Goal: Information Seeking & Learning: Check status

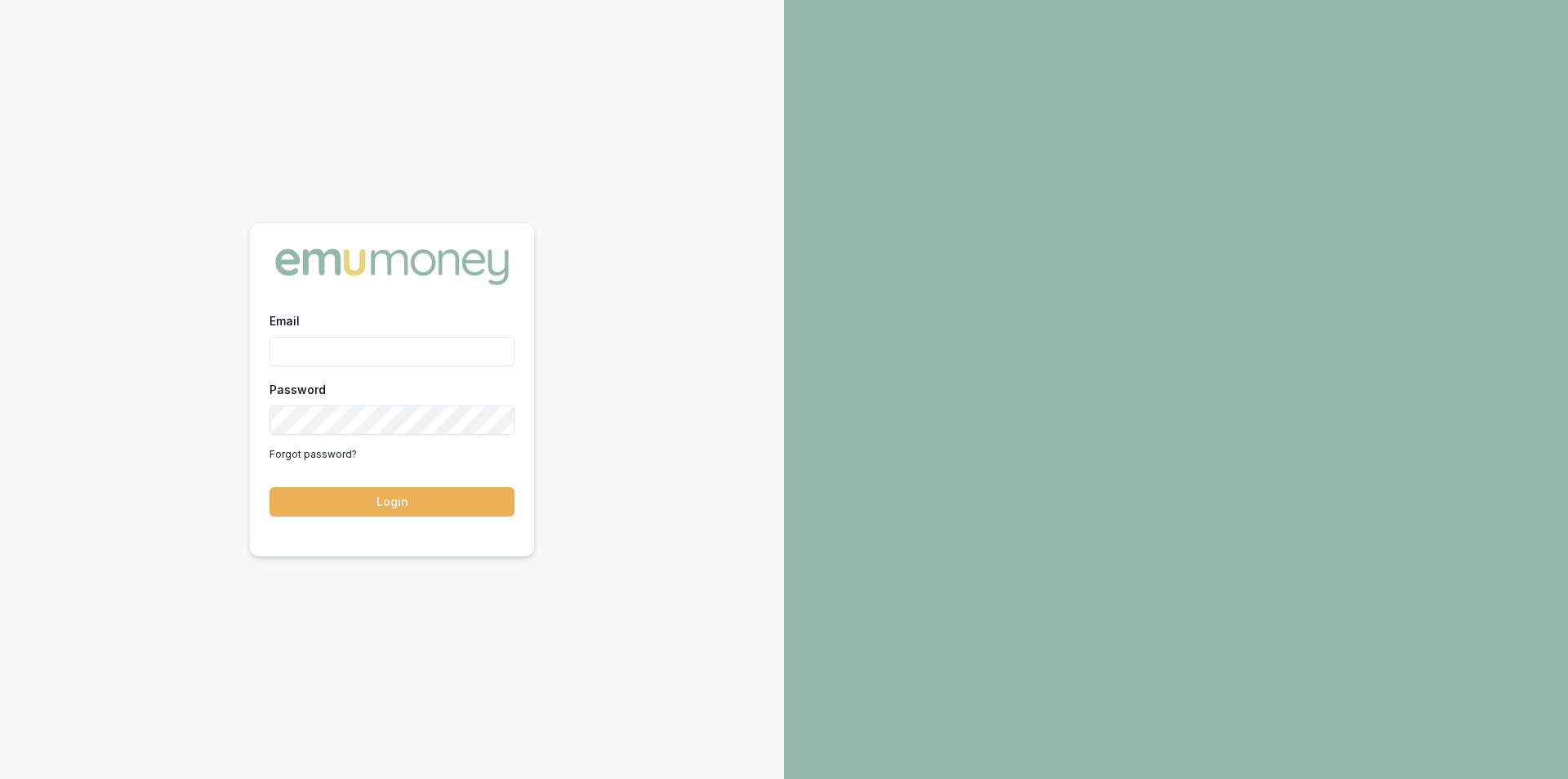
click at [345, 341] on input "Email" at bounding box center [392, 352] width 245 height 30
type input "steven.nguyen@emumoney.com.au"
click at [370, 509] on button "Login" at bounding box center [392, 502] width 245 height 30
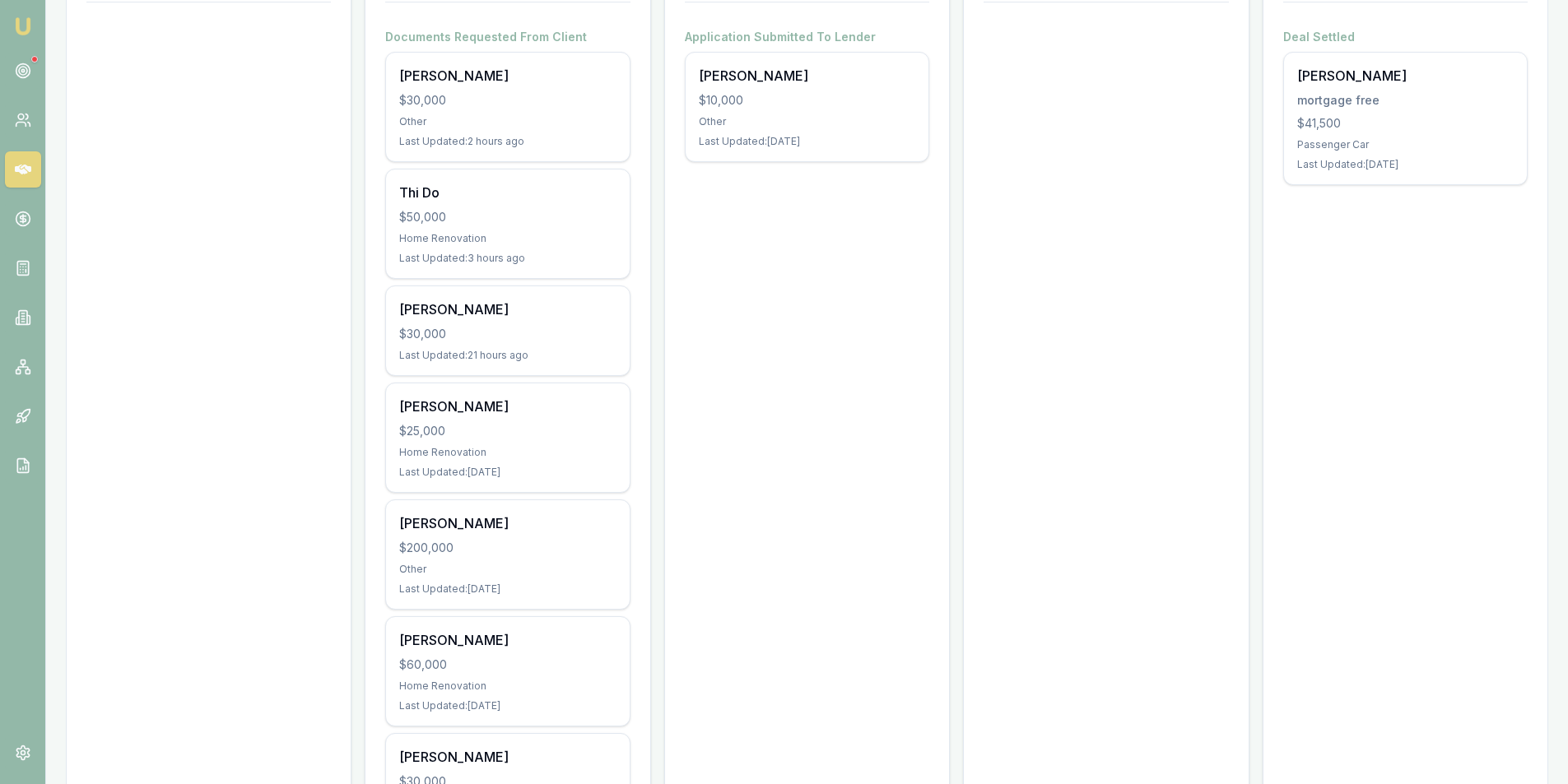
scroll to position [411, 0]
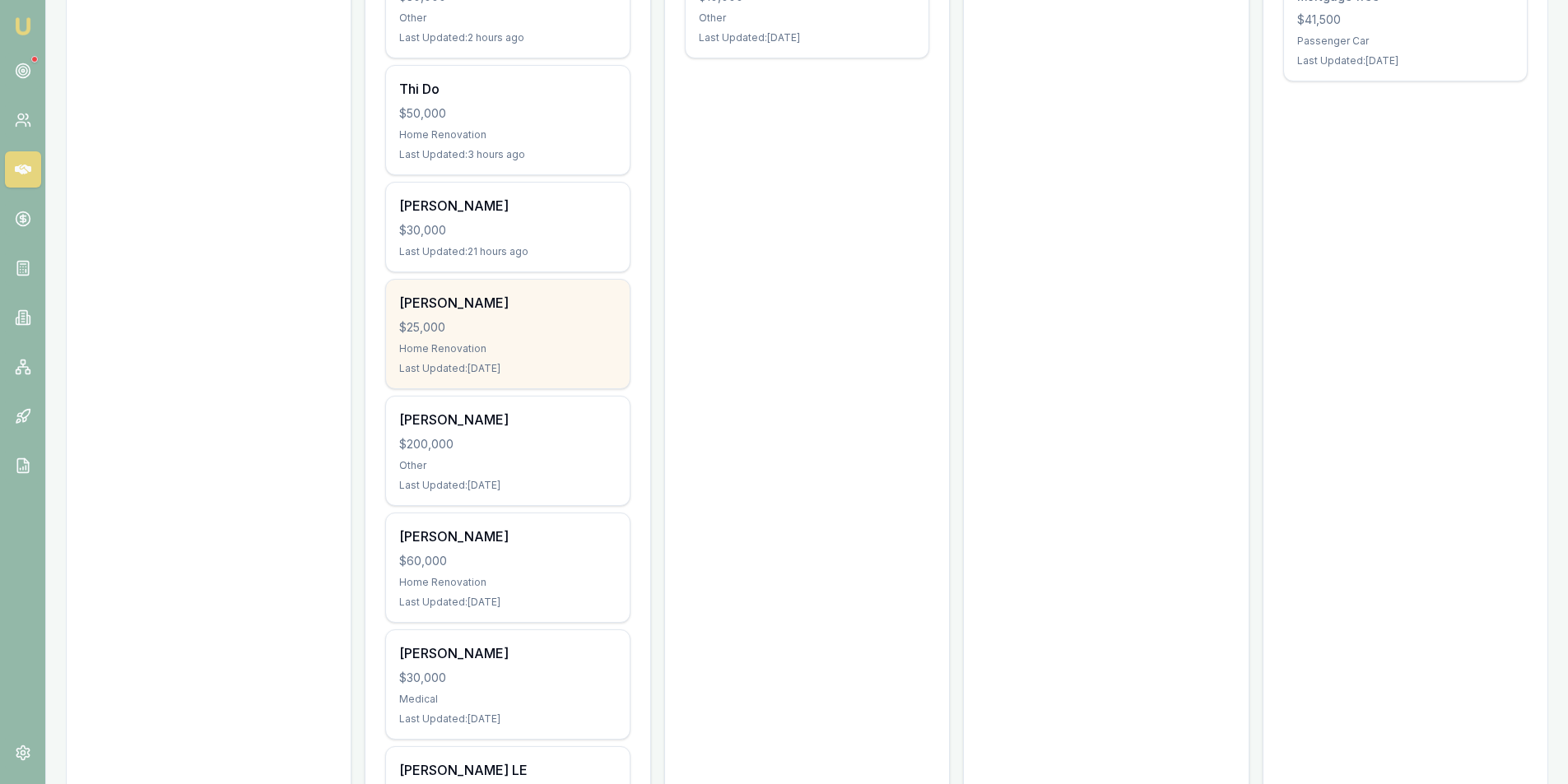
click at [520, 337] on div "Tuan Pham $25,000 Home Renovation Last Updated: 3 days ago" at bounding box center [506, 333] width 242 height 108
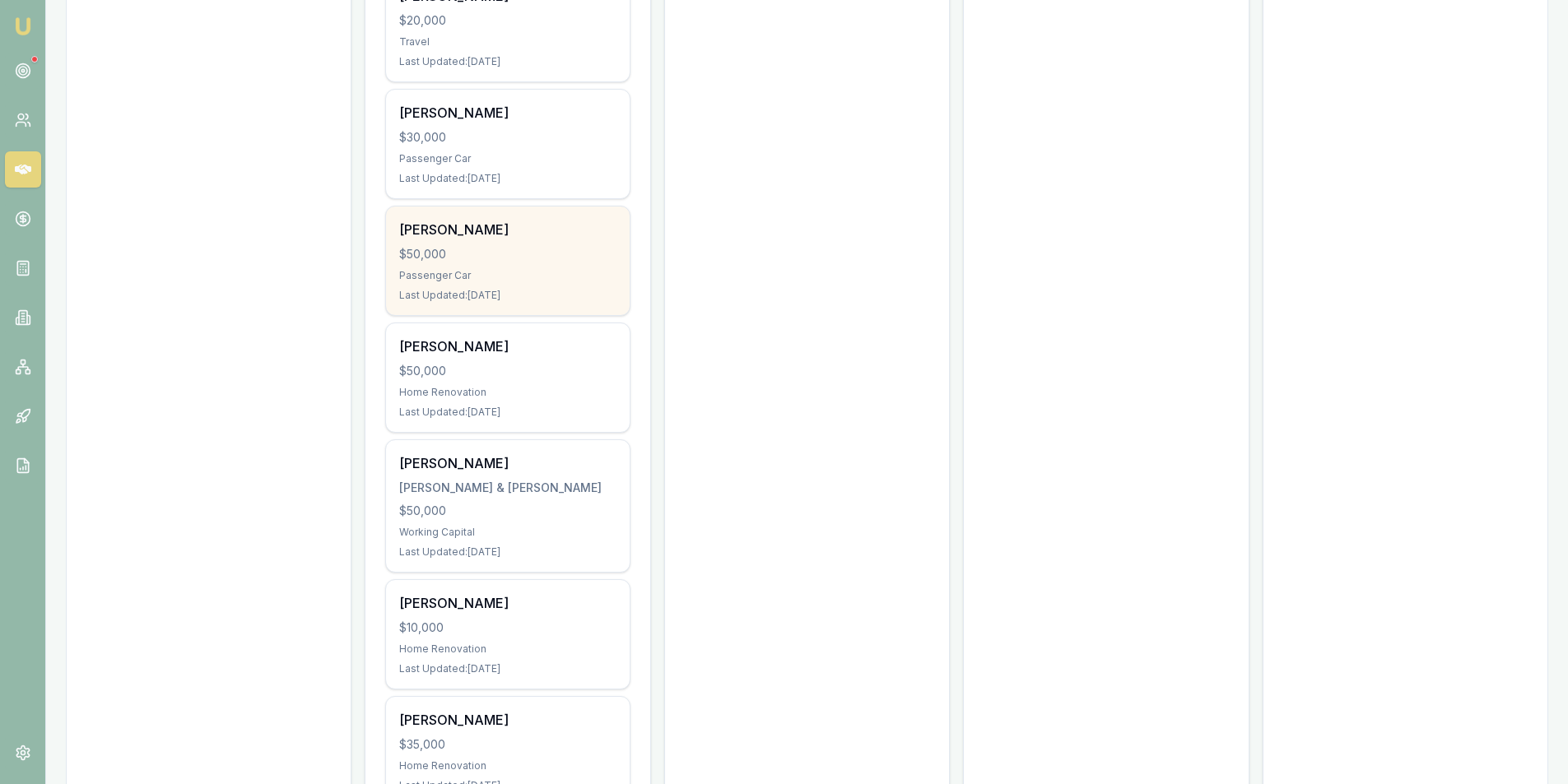
scroll to position [2085, 0]
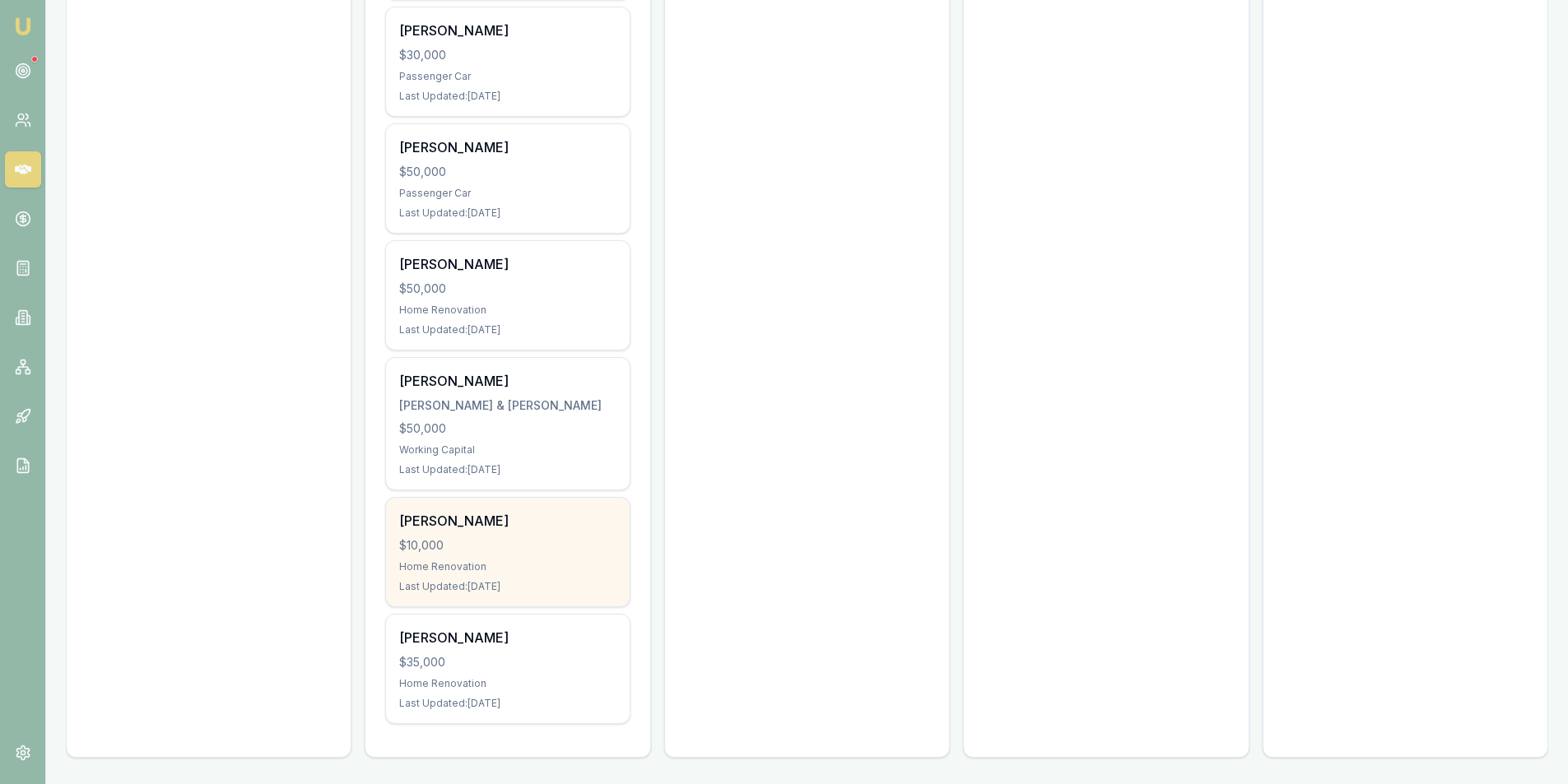
click at [529, 541] on div "$10,000" at bounding box center [507, 545] width 217 height 17
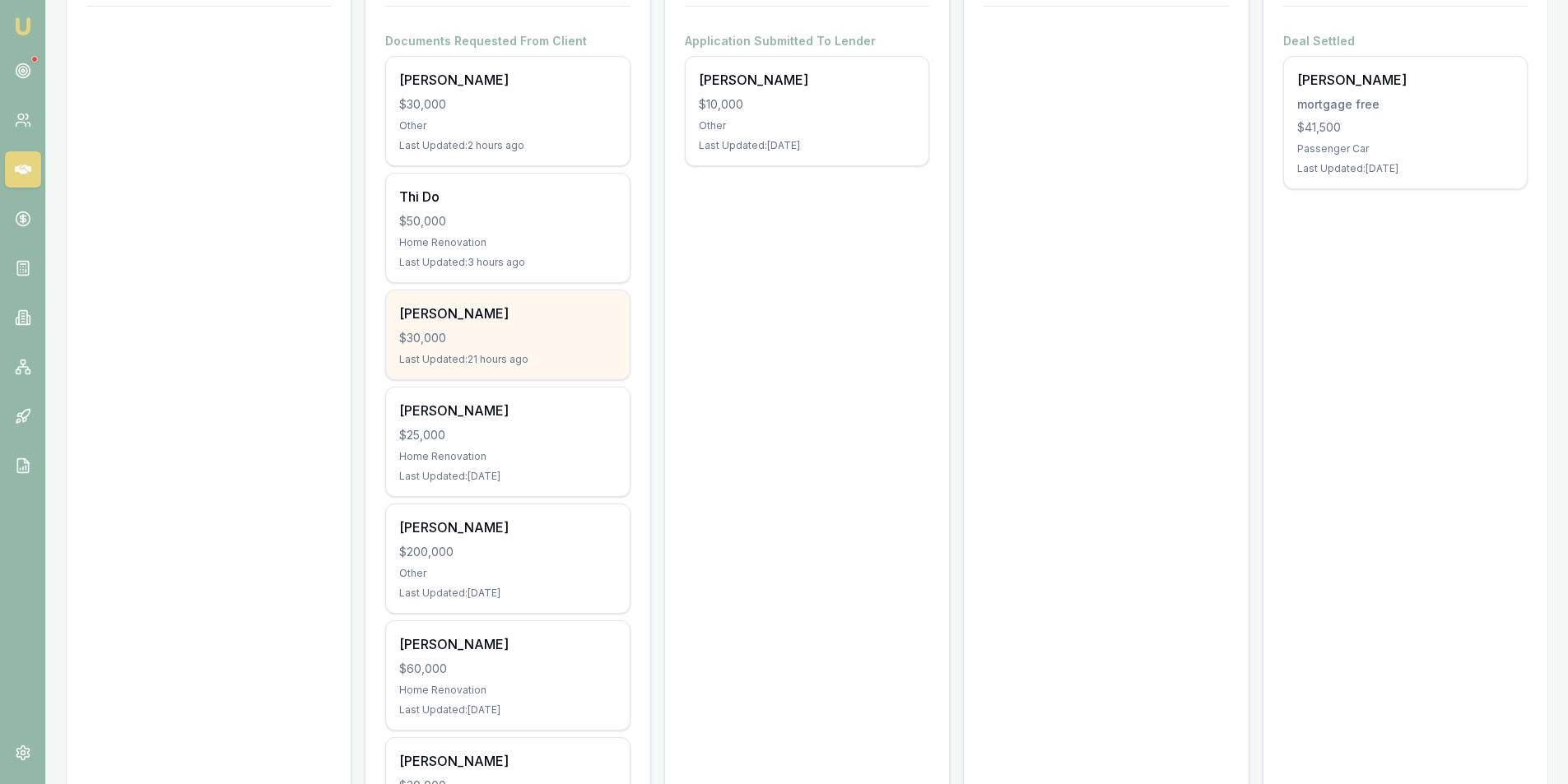
scroll to position [358, 0]
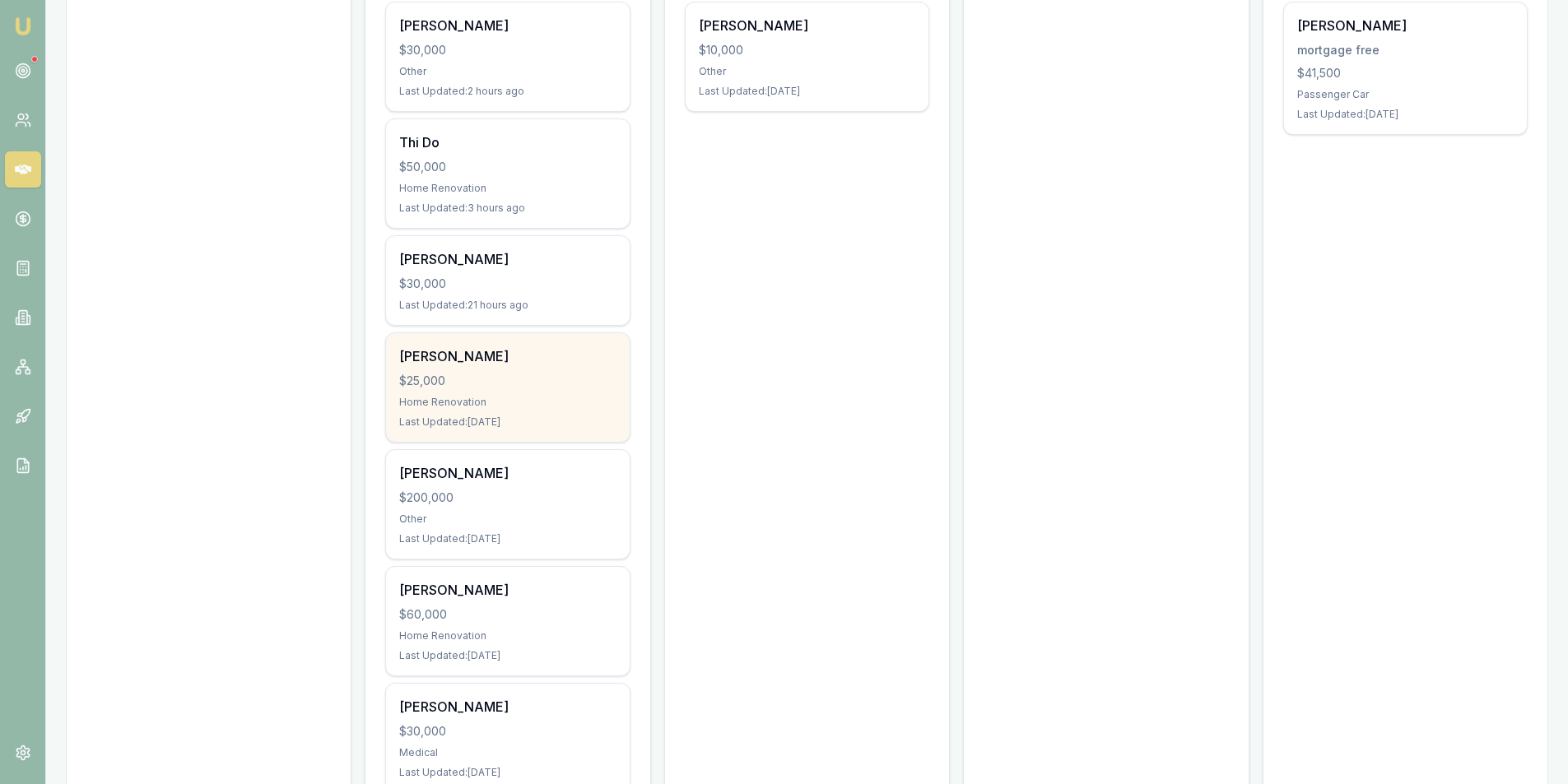
click at [462, 403] on div "Home Renovation" at bounding box center [507, 402] width 217 height 13
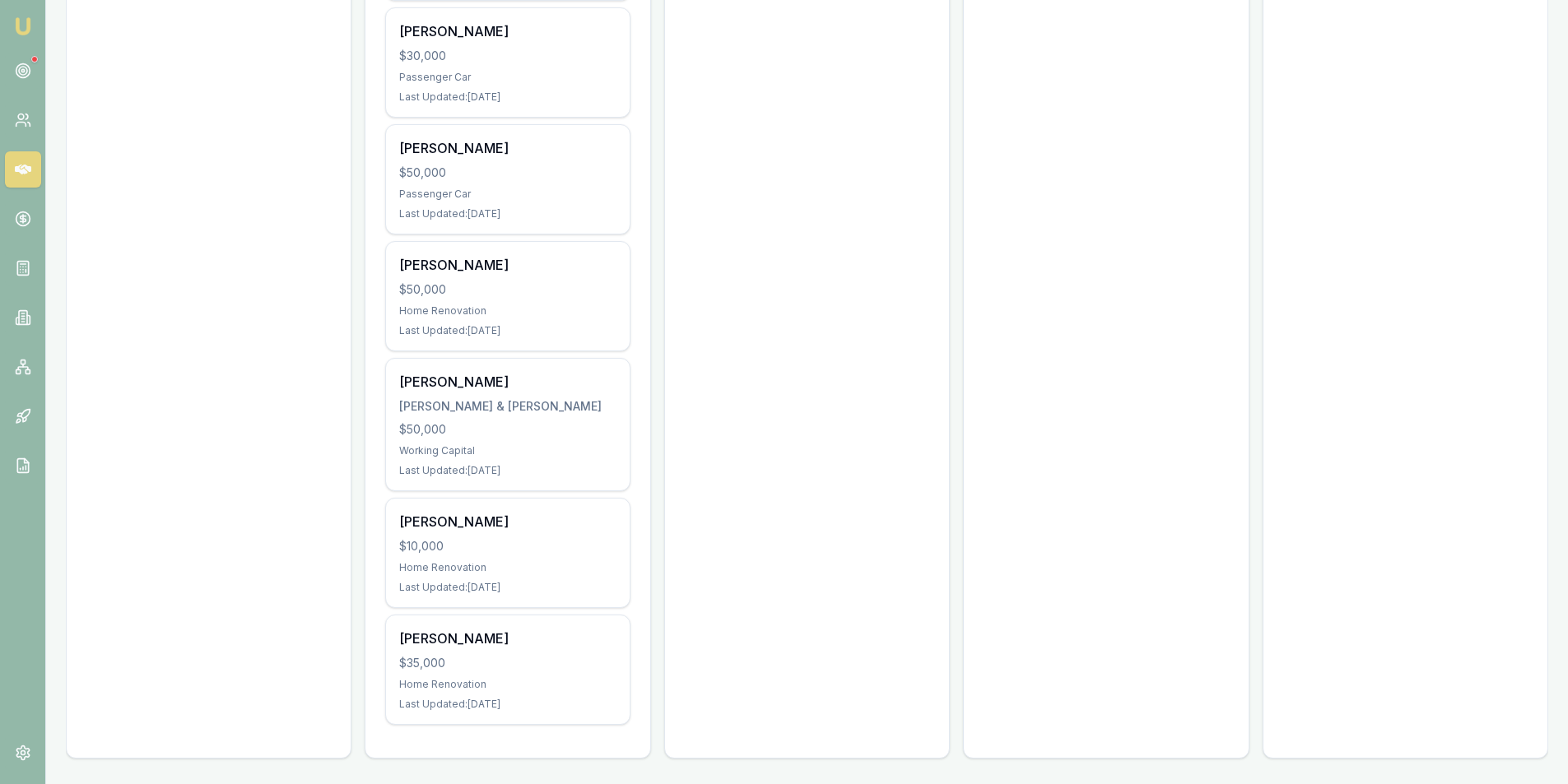
scroll to position [2085, 0]
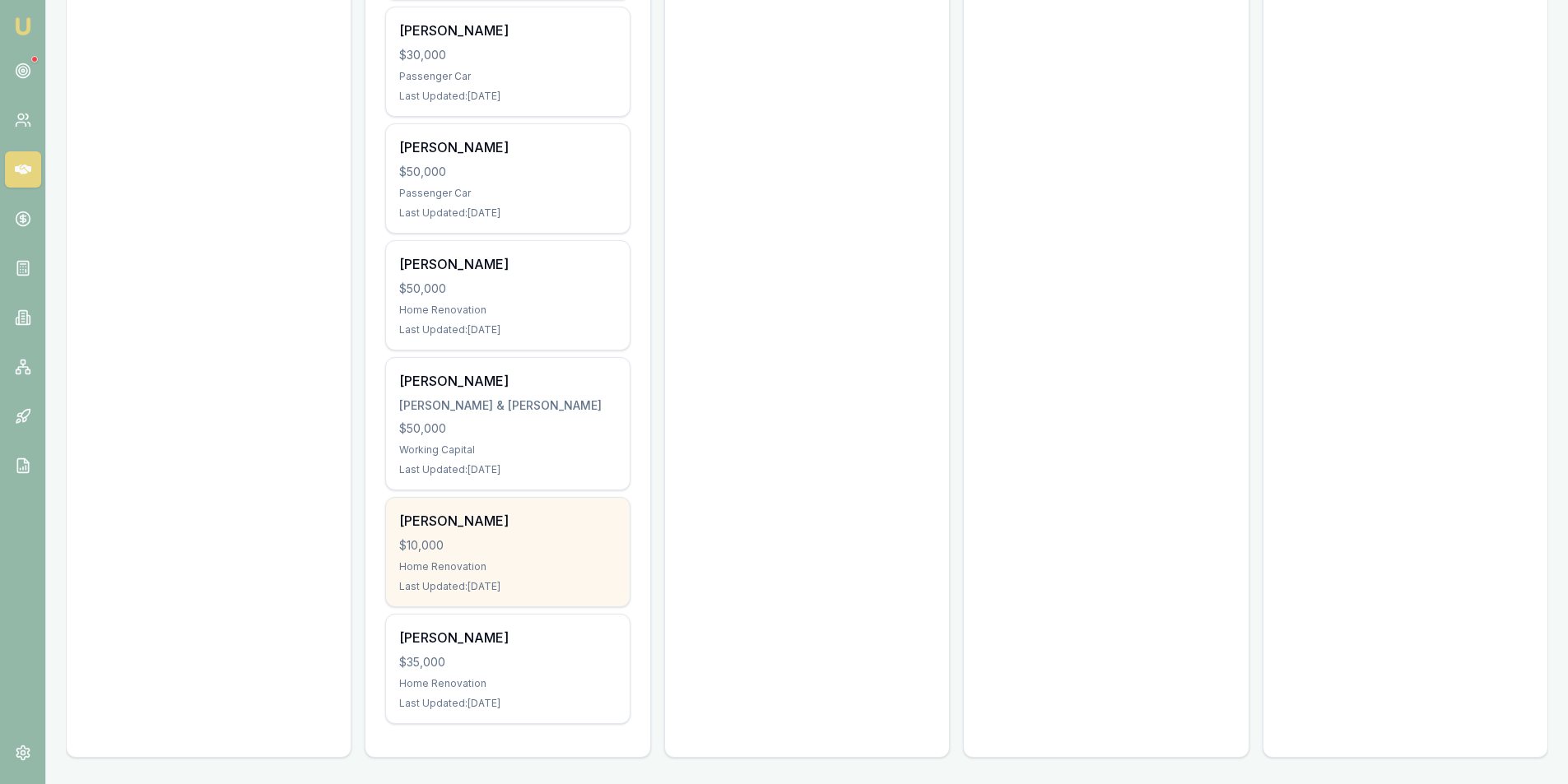
click at [493, 558] on div "Tuan Pham $10,000 Home Renovation Last Updated: 60 days ago" at bounding box center [506, 552] width 242 height 108
click at [453, 562] on div "Home Renovation" at bounding box center [507, 566] width 217 height 13
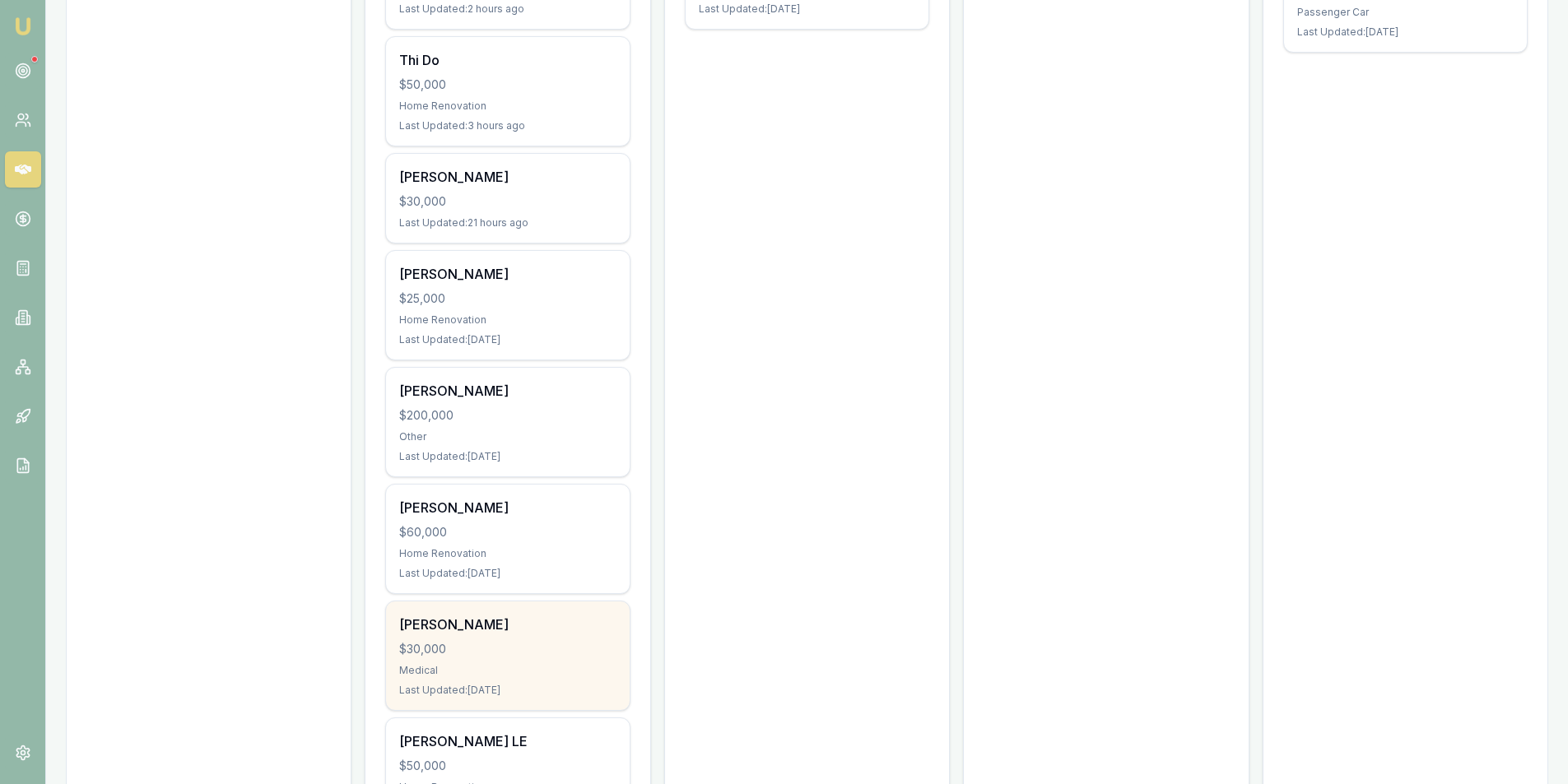
scroll to position [358, 0]
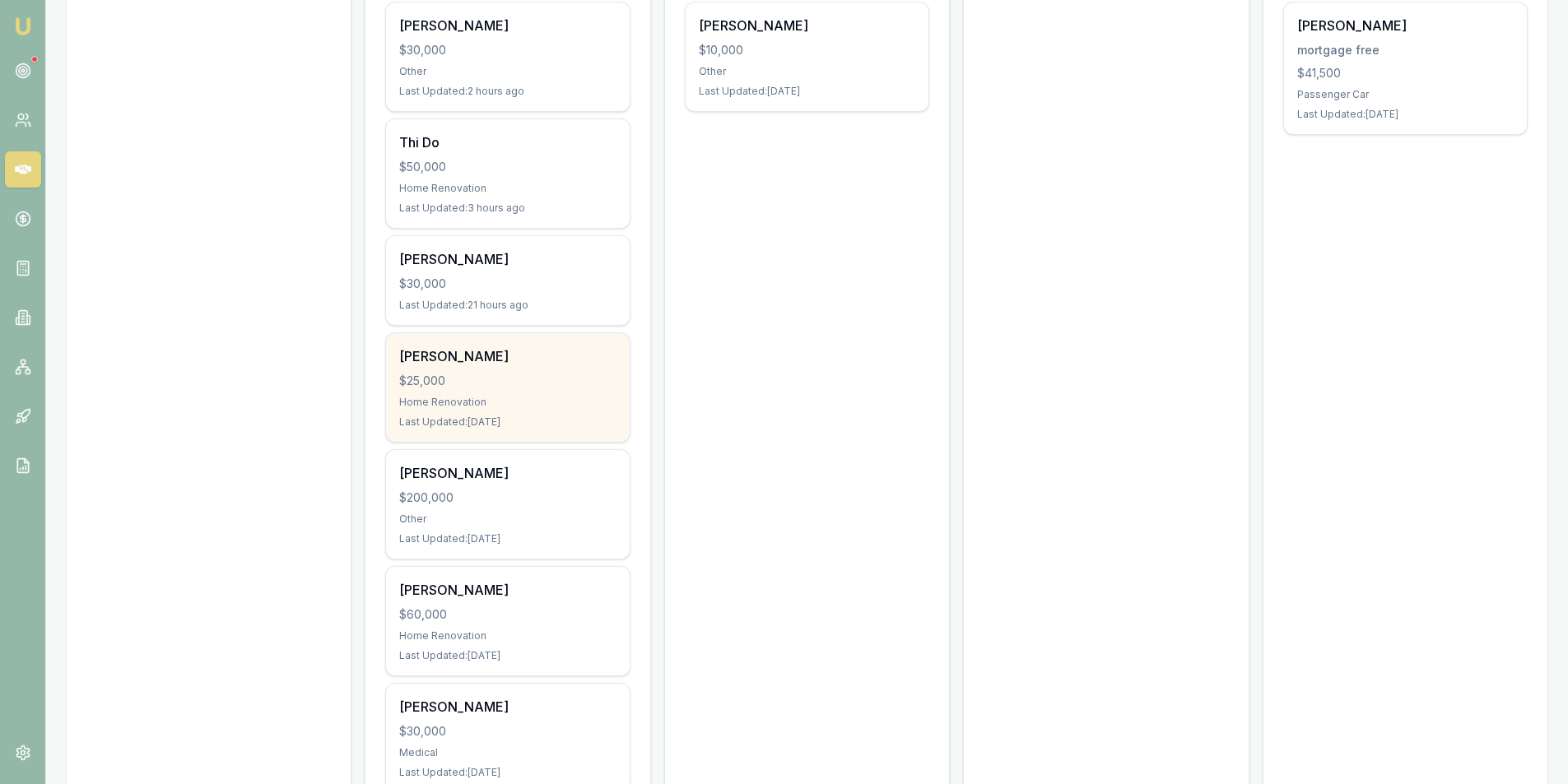
click at [468, 404] on div "Home Renovation" at bounding box center [507, 402] width 217 height 13
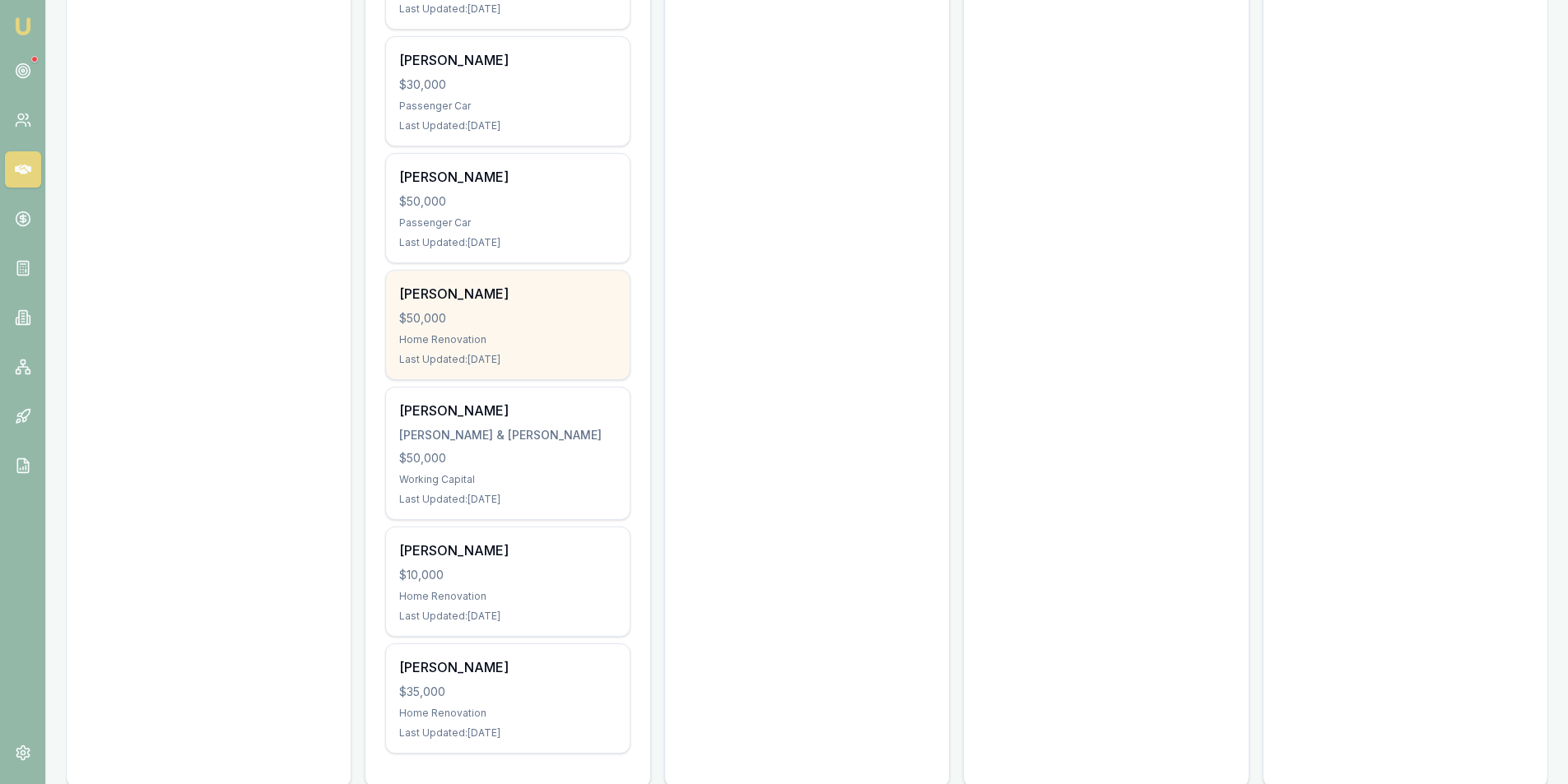
scroll to position [2085, 0]
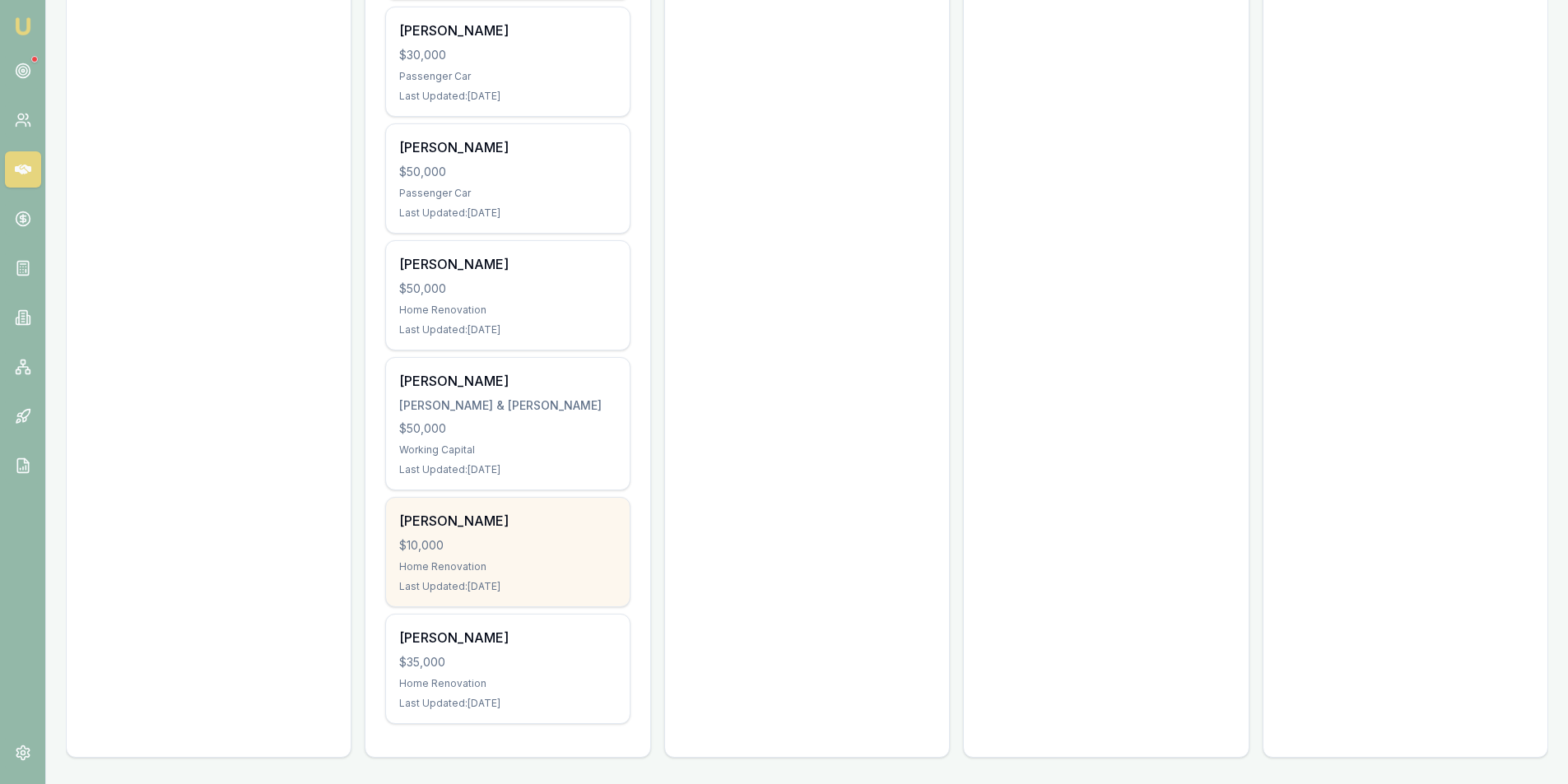
click at [483, 548] on div "$10,000" at bounding box center [507, 545] width 217 height 17
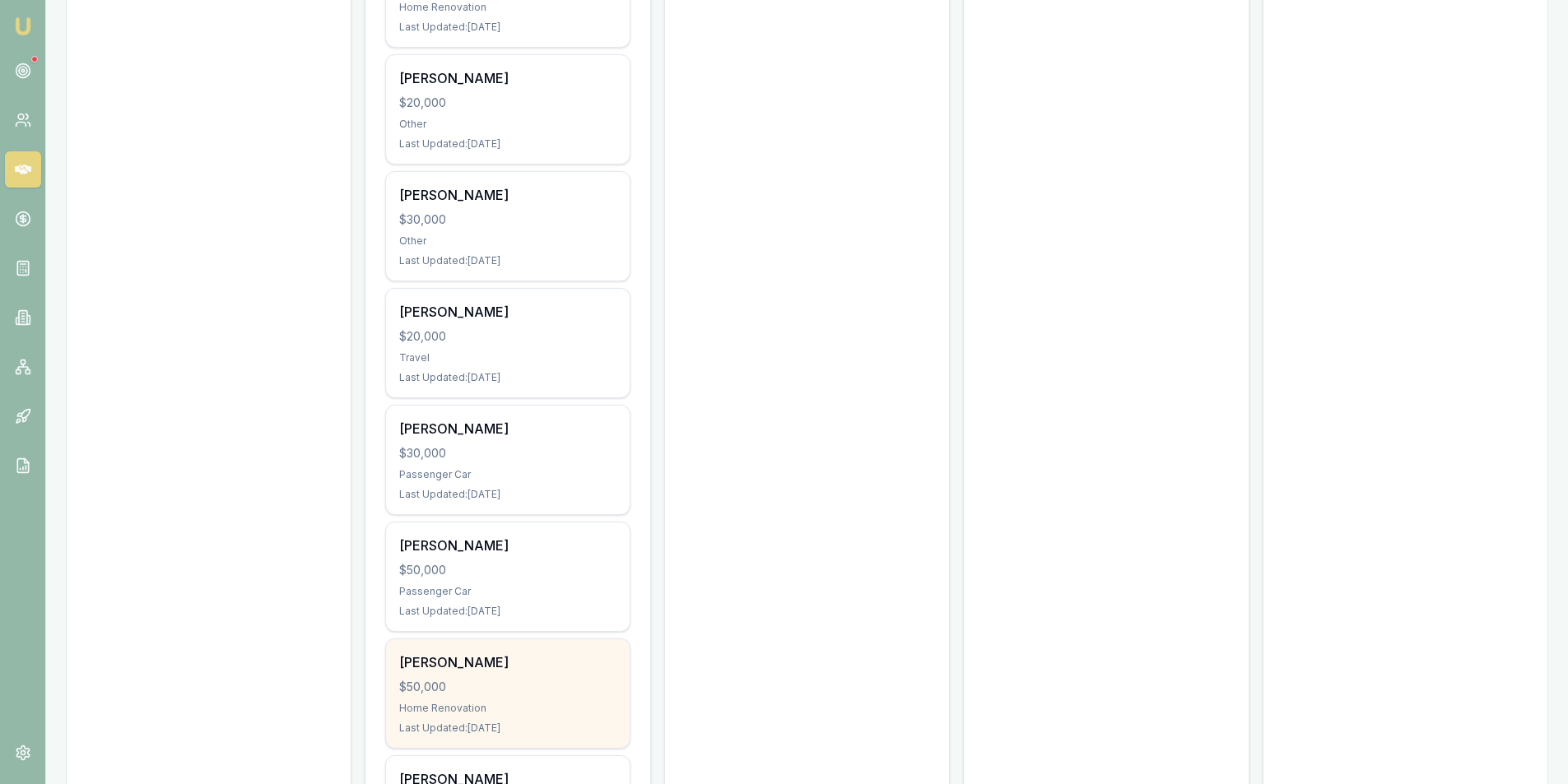
scroll to position [1674, 0]
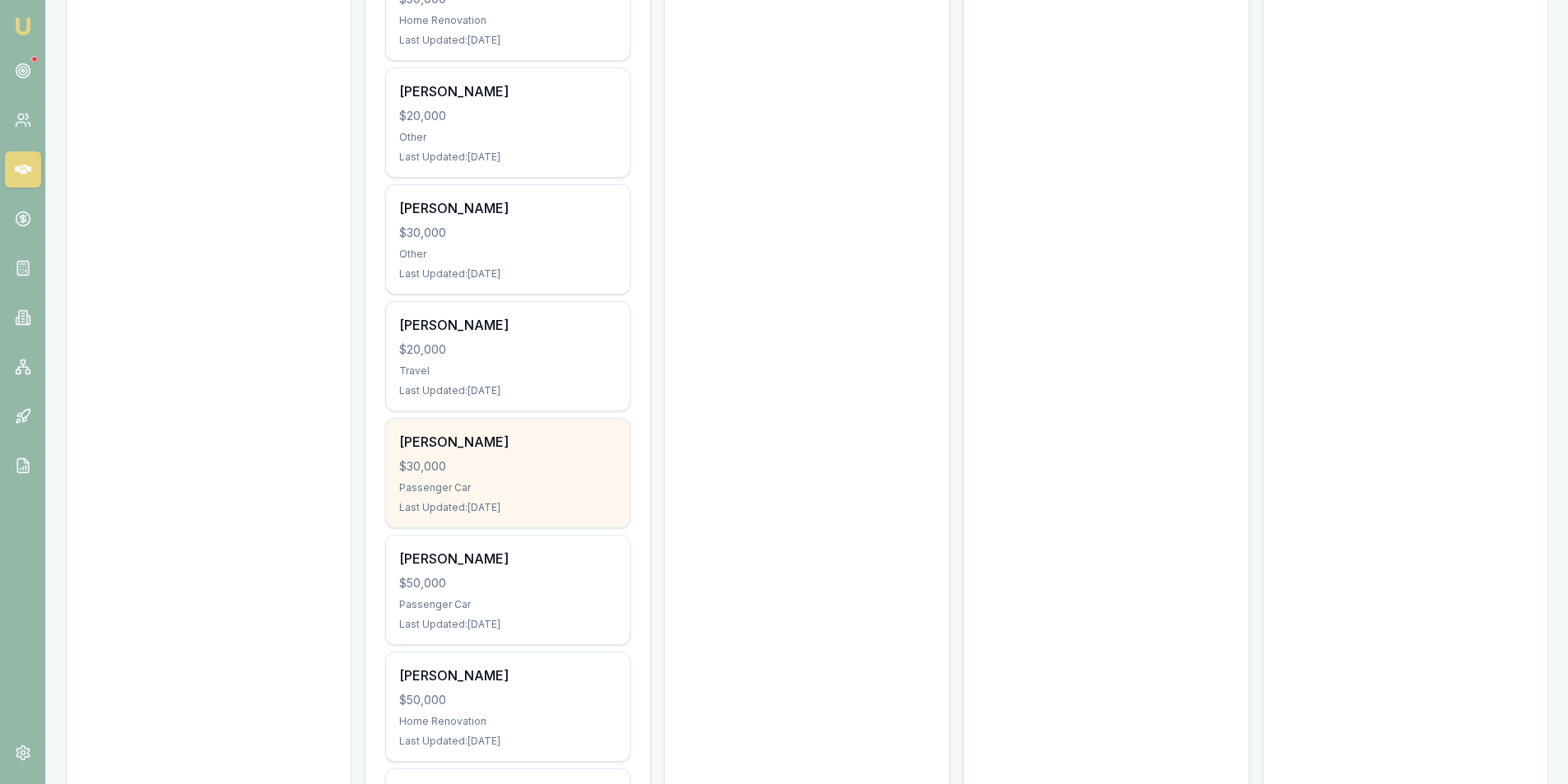
click at [478, 470] on div "$30,000" at bounding box center [507, 466] width 217 height 17
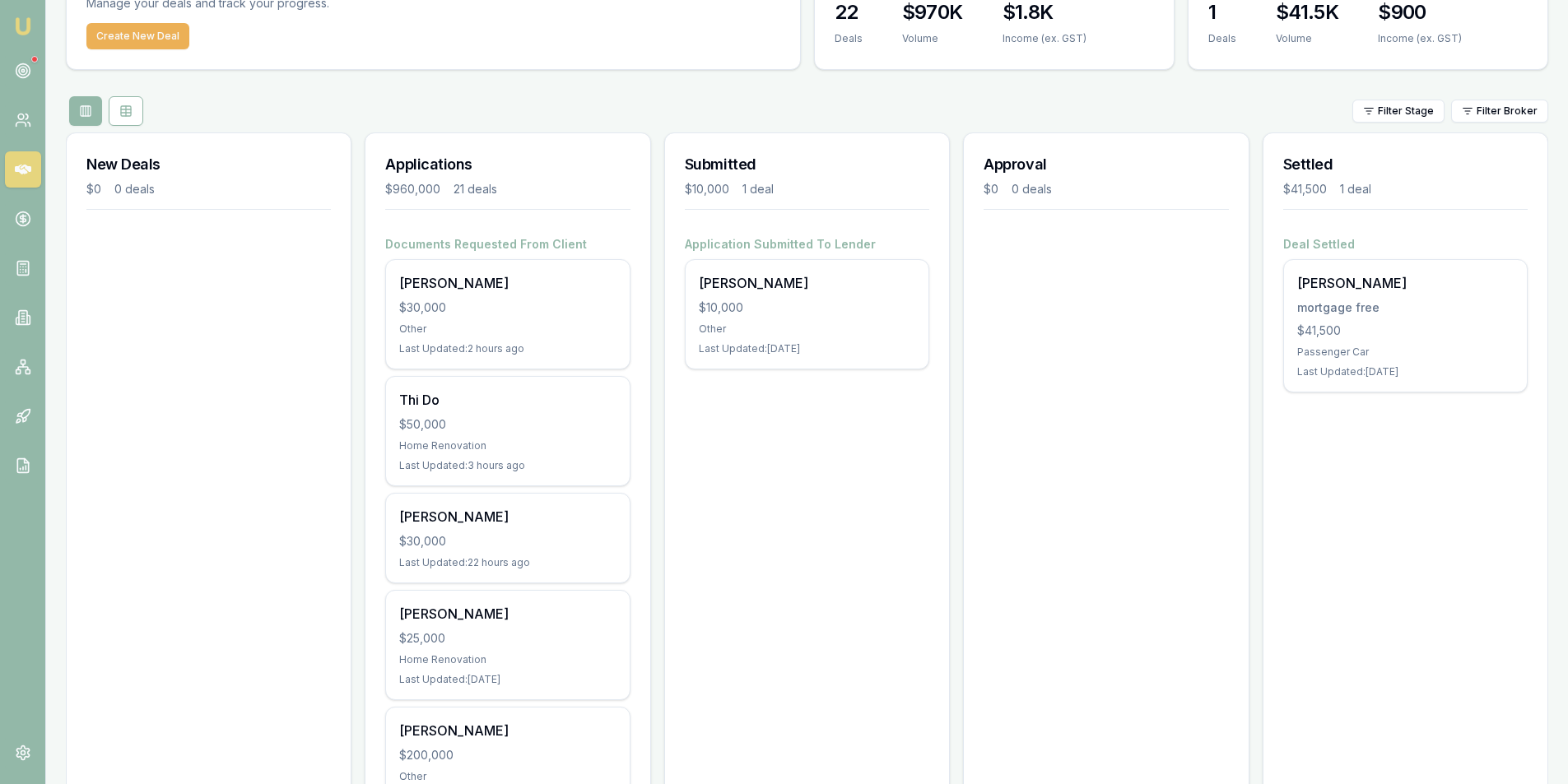
scroll to position [0, 0]
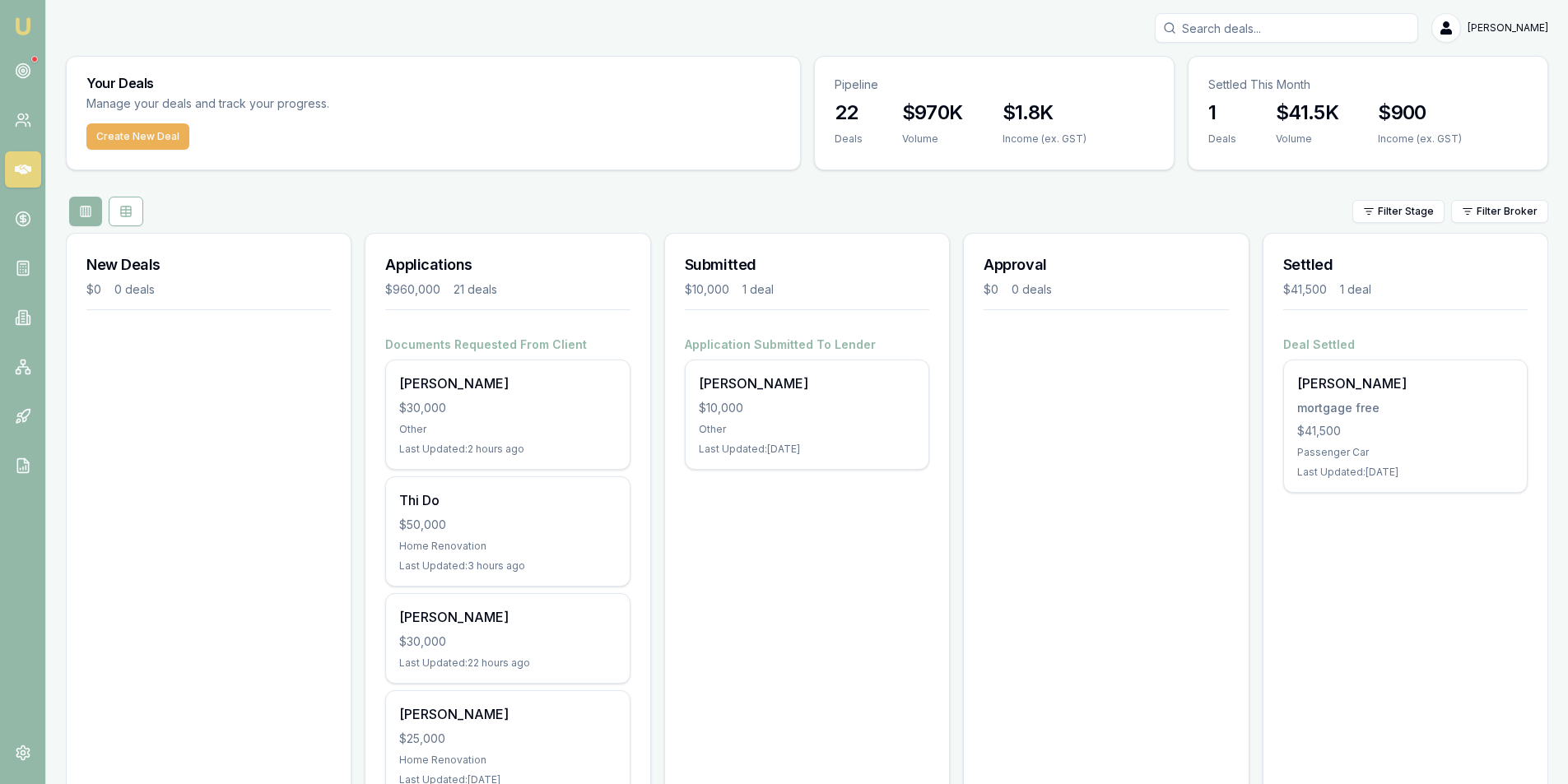
click at [1244, 25] on input "Search deals" at bounding box center [1286, 28] width 263 height 30
type input "B"
type input "R"
type input "B"
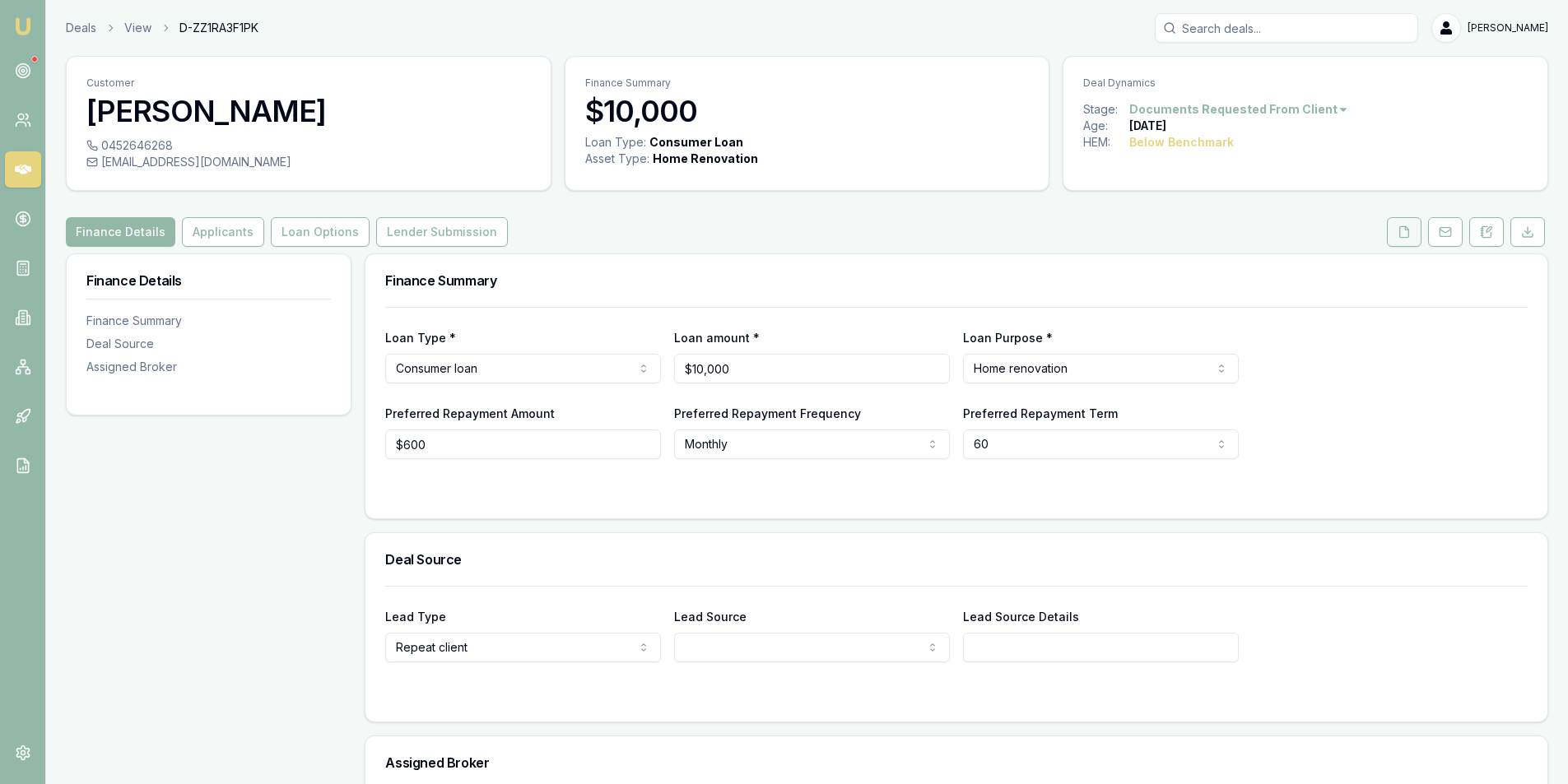
click at [1407, 233] on icon at bounding box center [1404, 232] width 13 height 13
click at [1403, 234] on icon at bounding box center [1404, 232] width 13 height 13
click at [1396, 235] on button at bounding box center [1404, 232] width 35 height 30
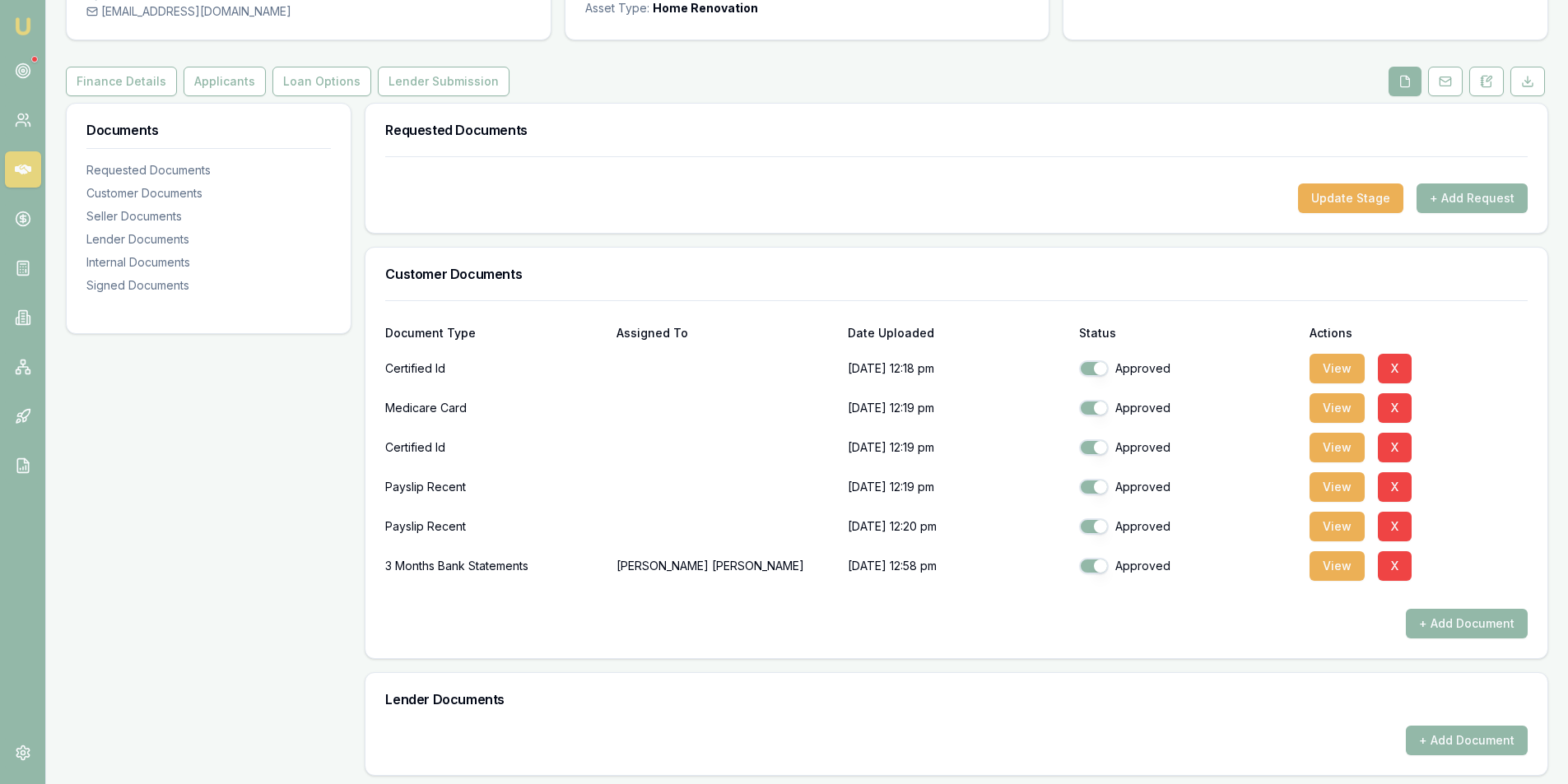
scroll to position [315, 0]
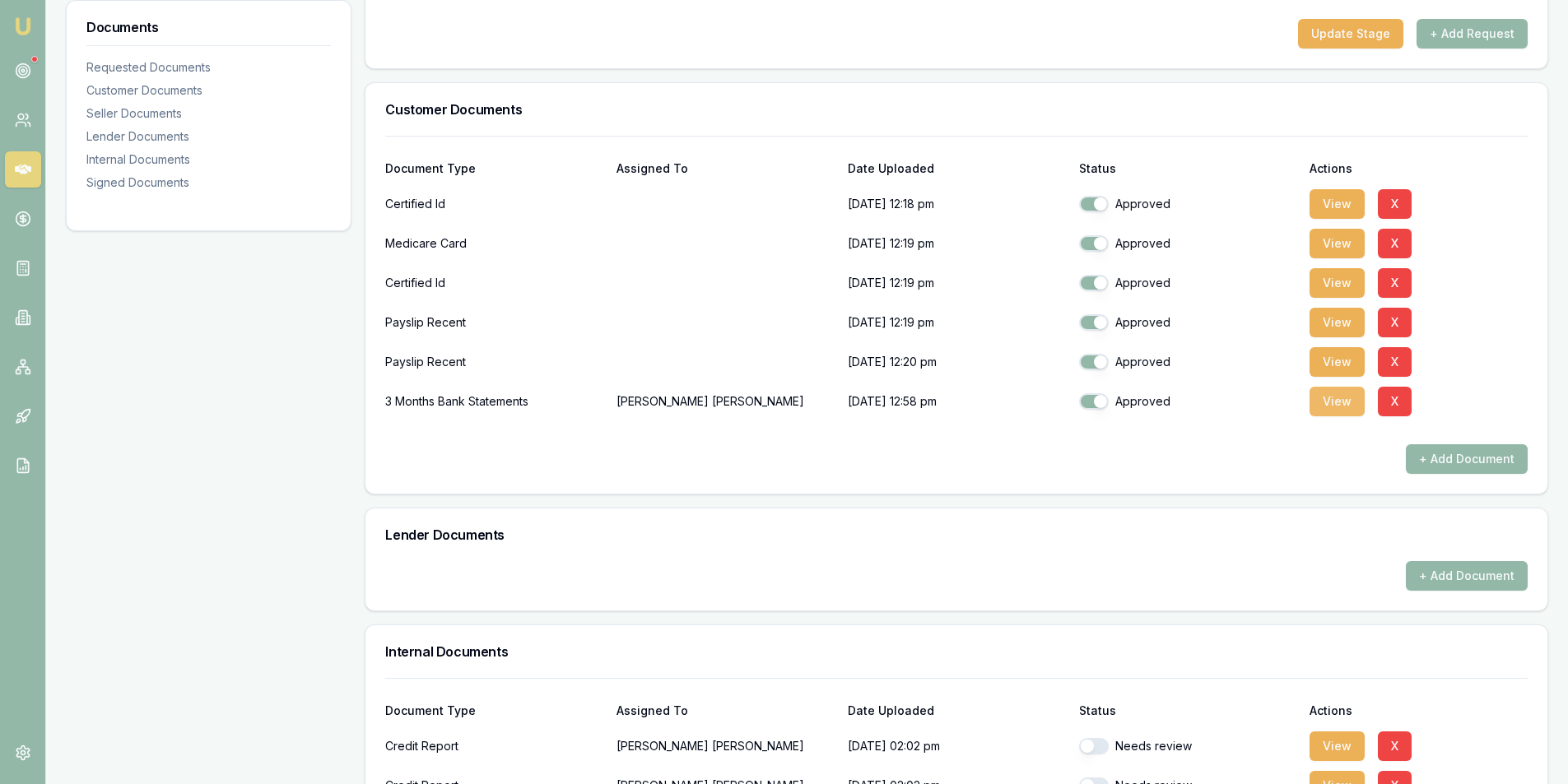
click at [1347, 394] on button "View" at bounding box center [1336, 401] width 55 height 30
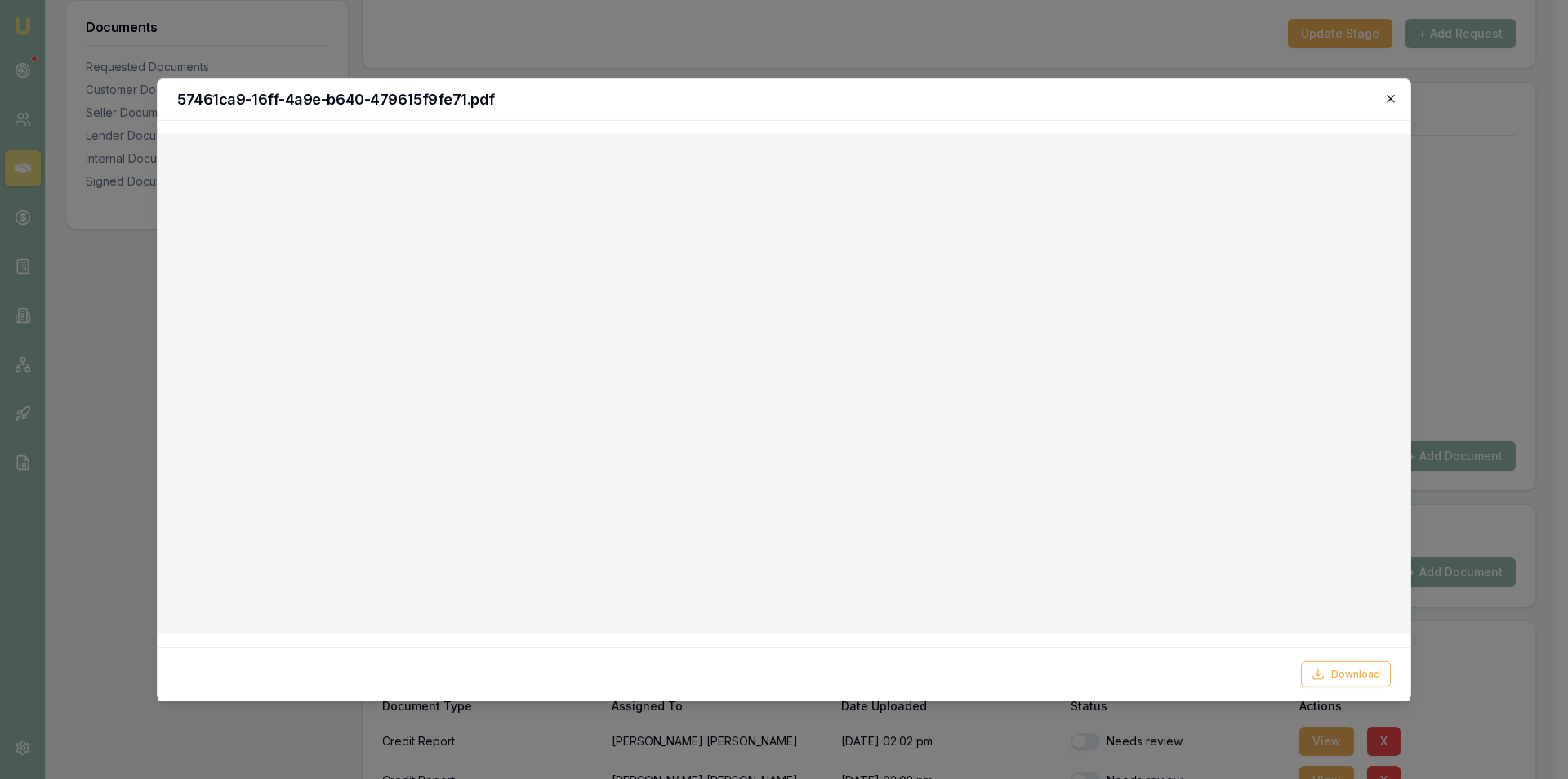
click at [1391, 99] on icon "button" at bounding box center [1391, 98] width 7 height 7
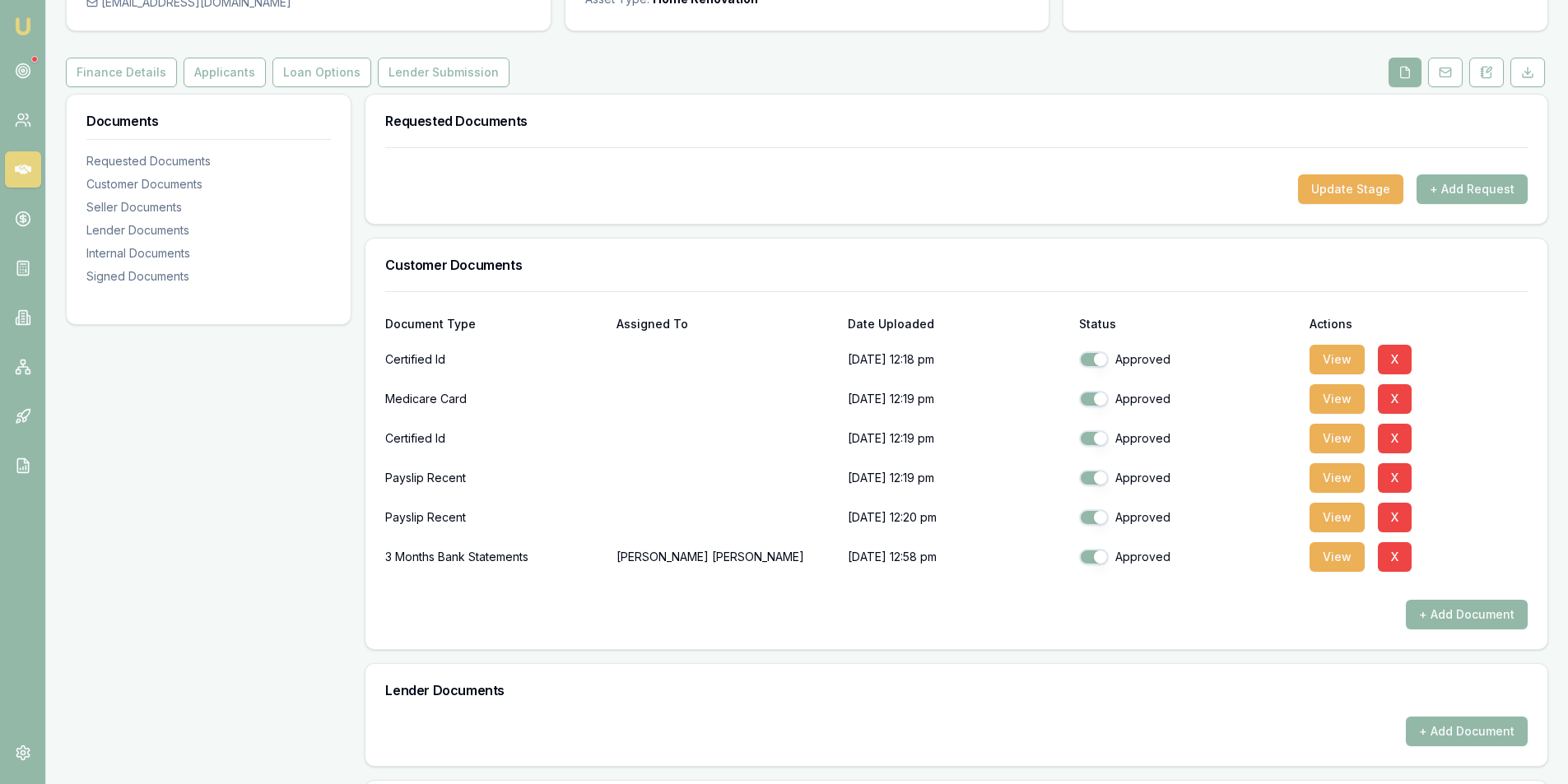
scroll to position [165, 0]
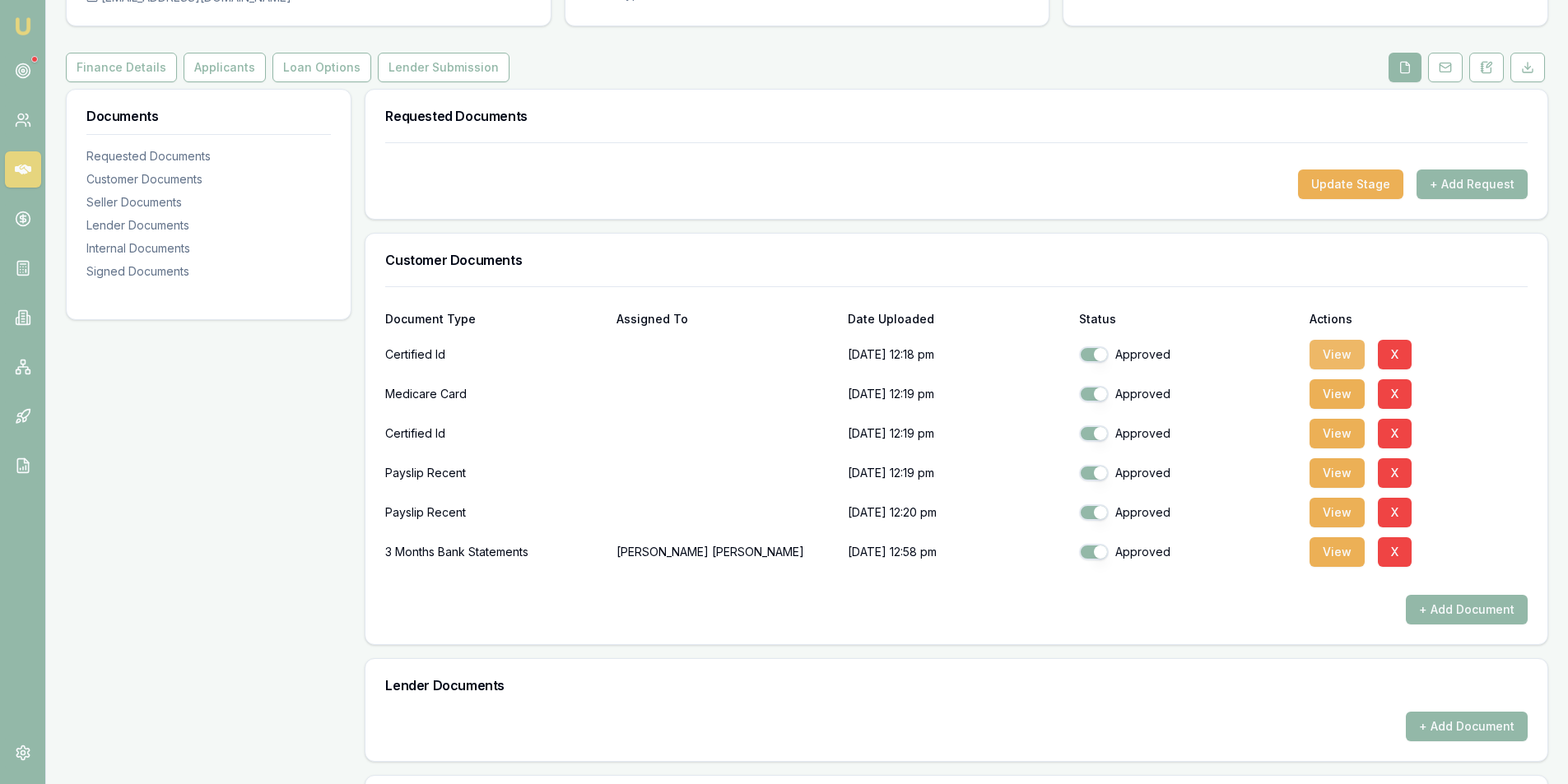
click at [1344, 354] on button "View" at bounding box center [1336, 355] width 55 height 30
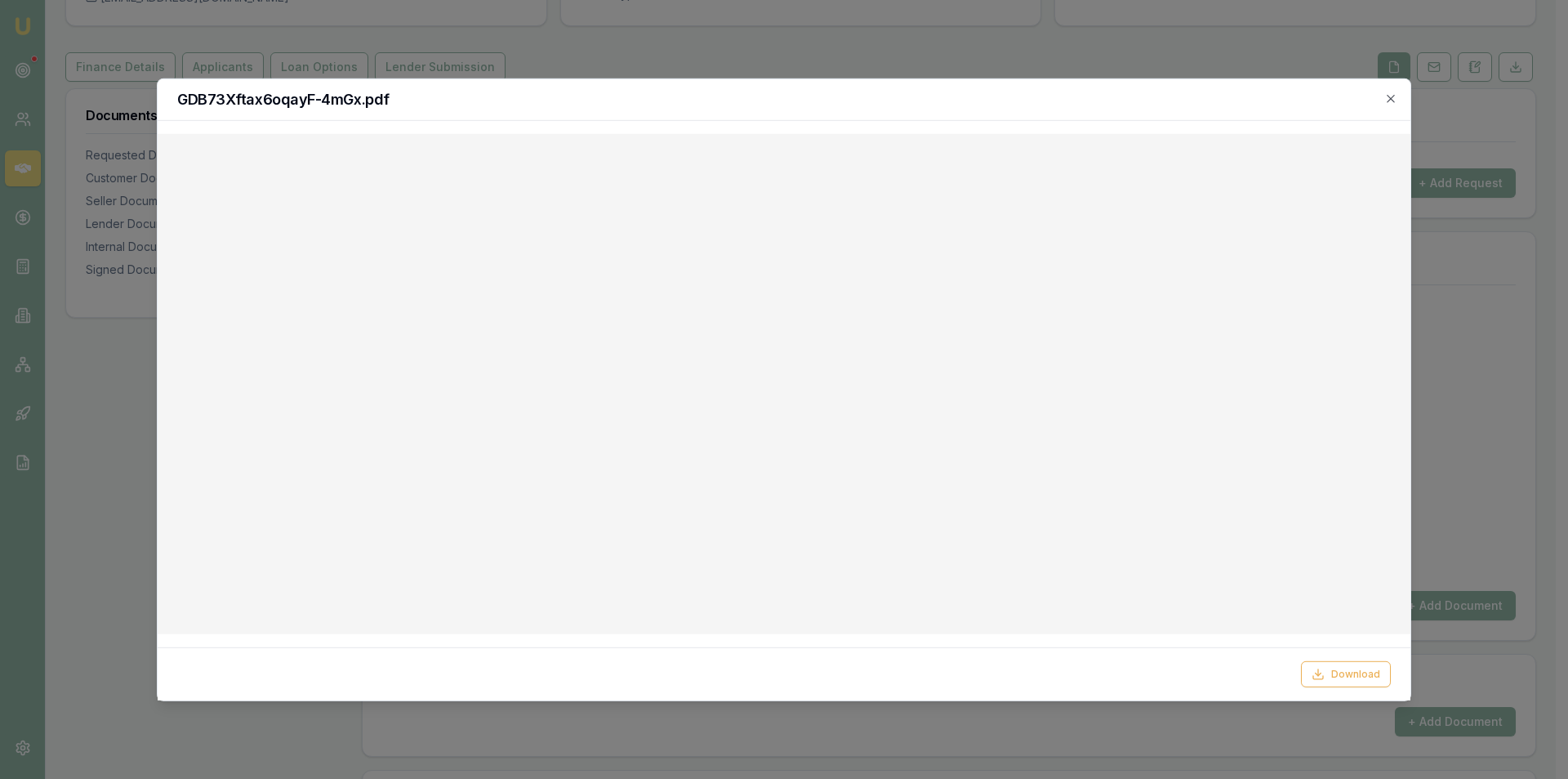
click at [1383, 98] on h2 "GDB73Xftax6oqayF-4mGx.pdf" at bounding box center [784, 99] width 1214 height 15
click at [1393, 96] on icon "button" at bounding box center [1391, 98] width 7 height 7
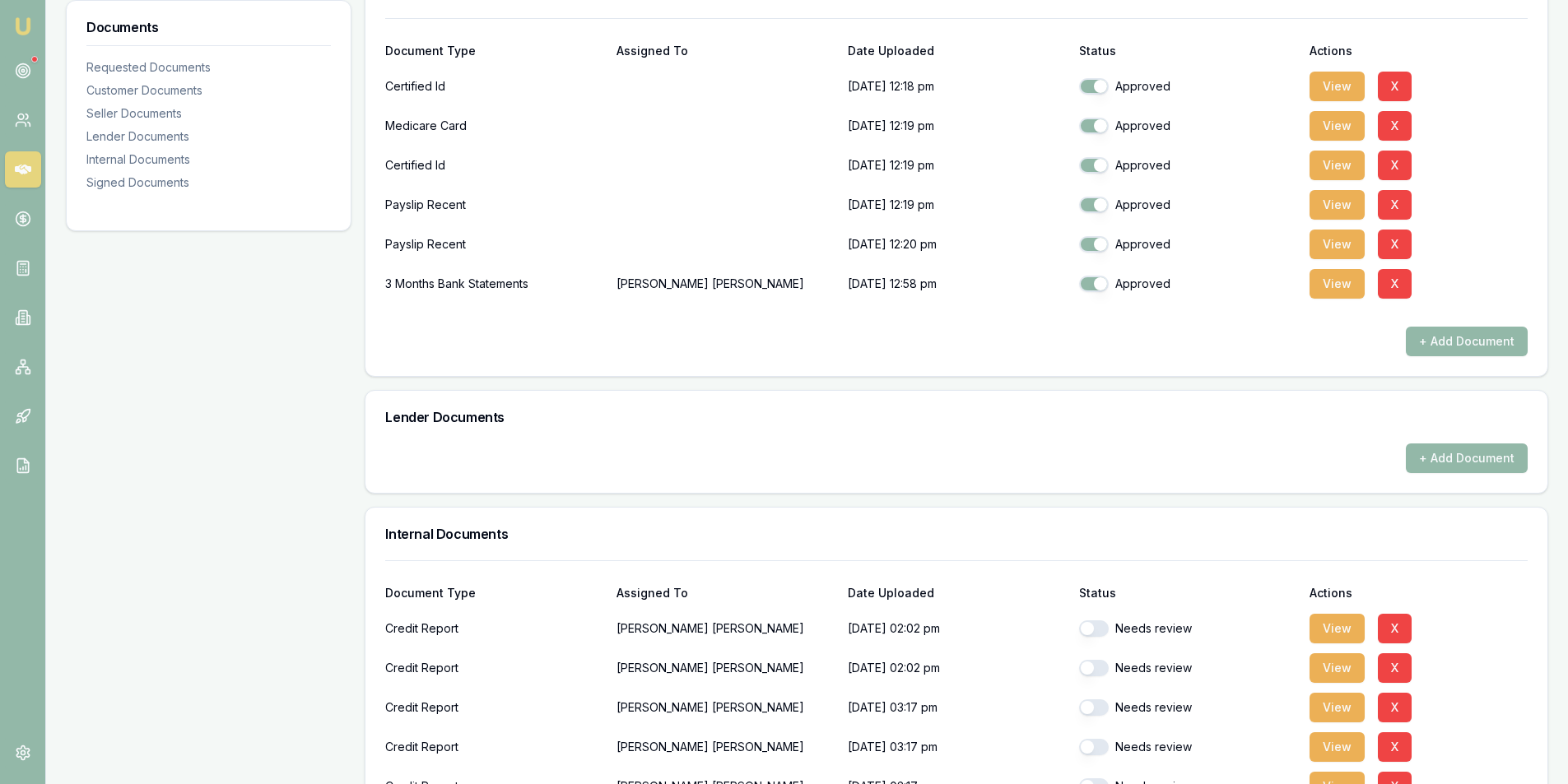
scroll to position [329, 0]
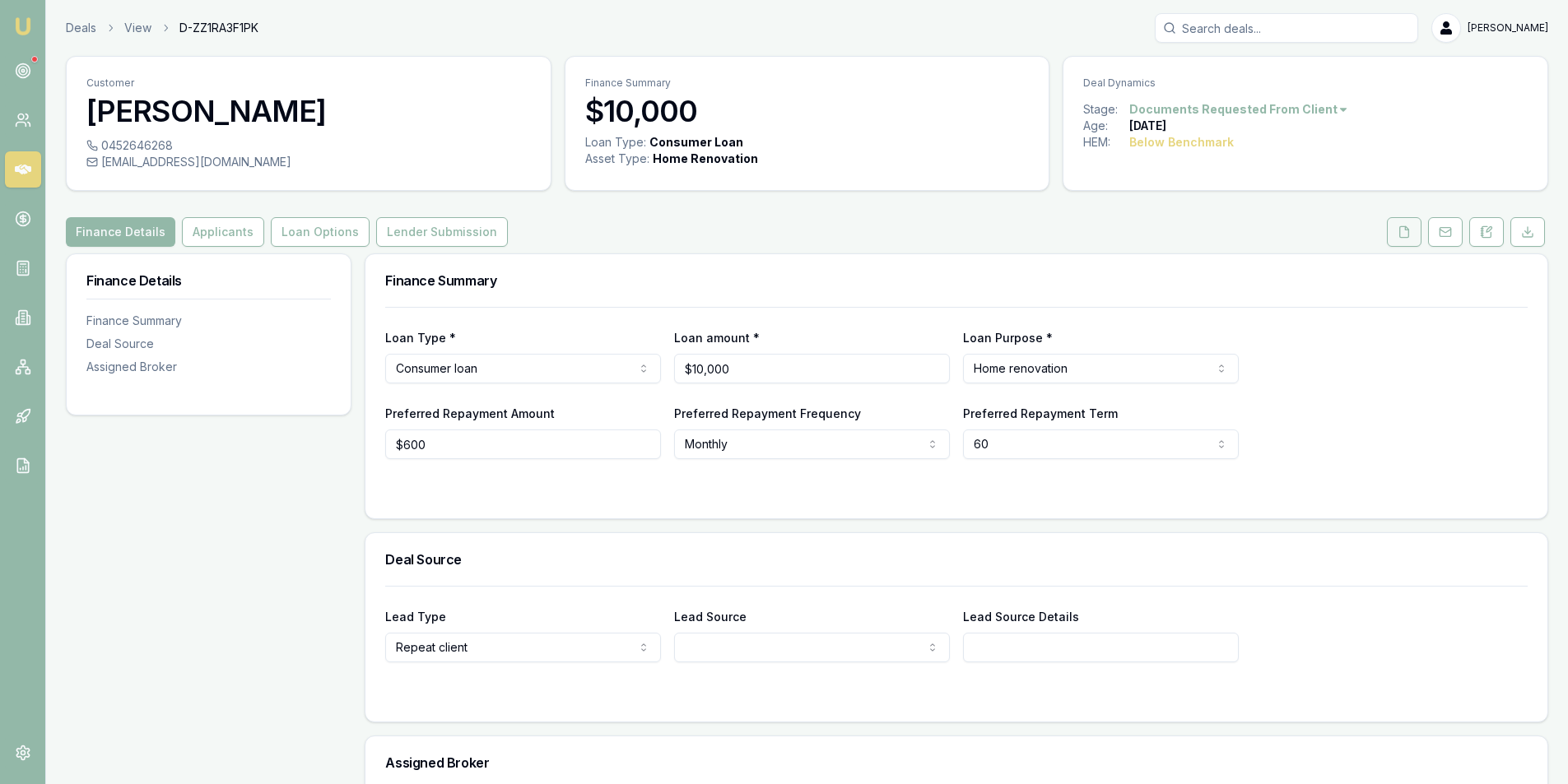
click at [1409, 239] on button at bounding box center [1404, 232] width 35 height 30
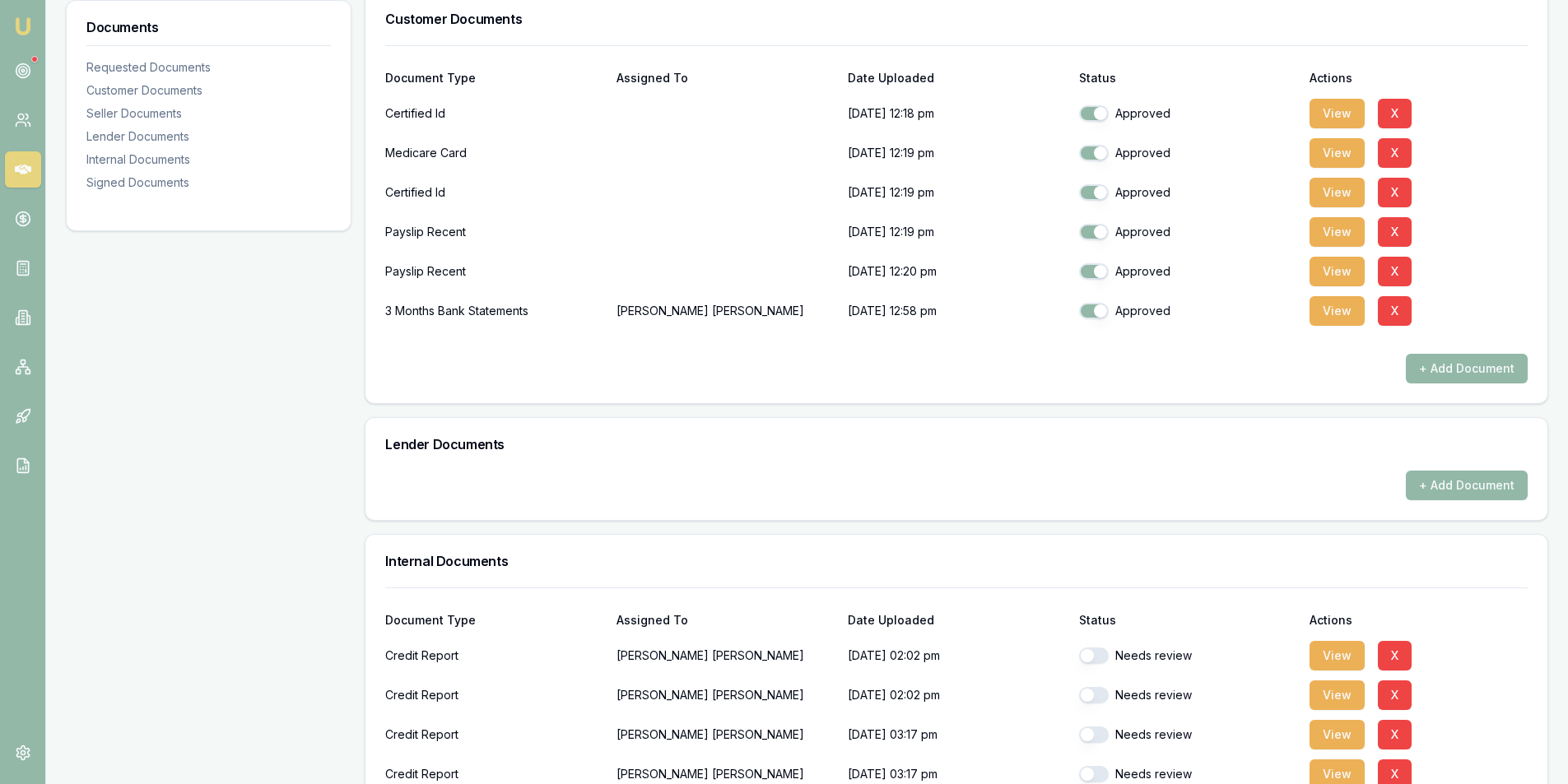
scroll to position [329, 0]
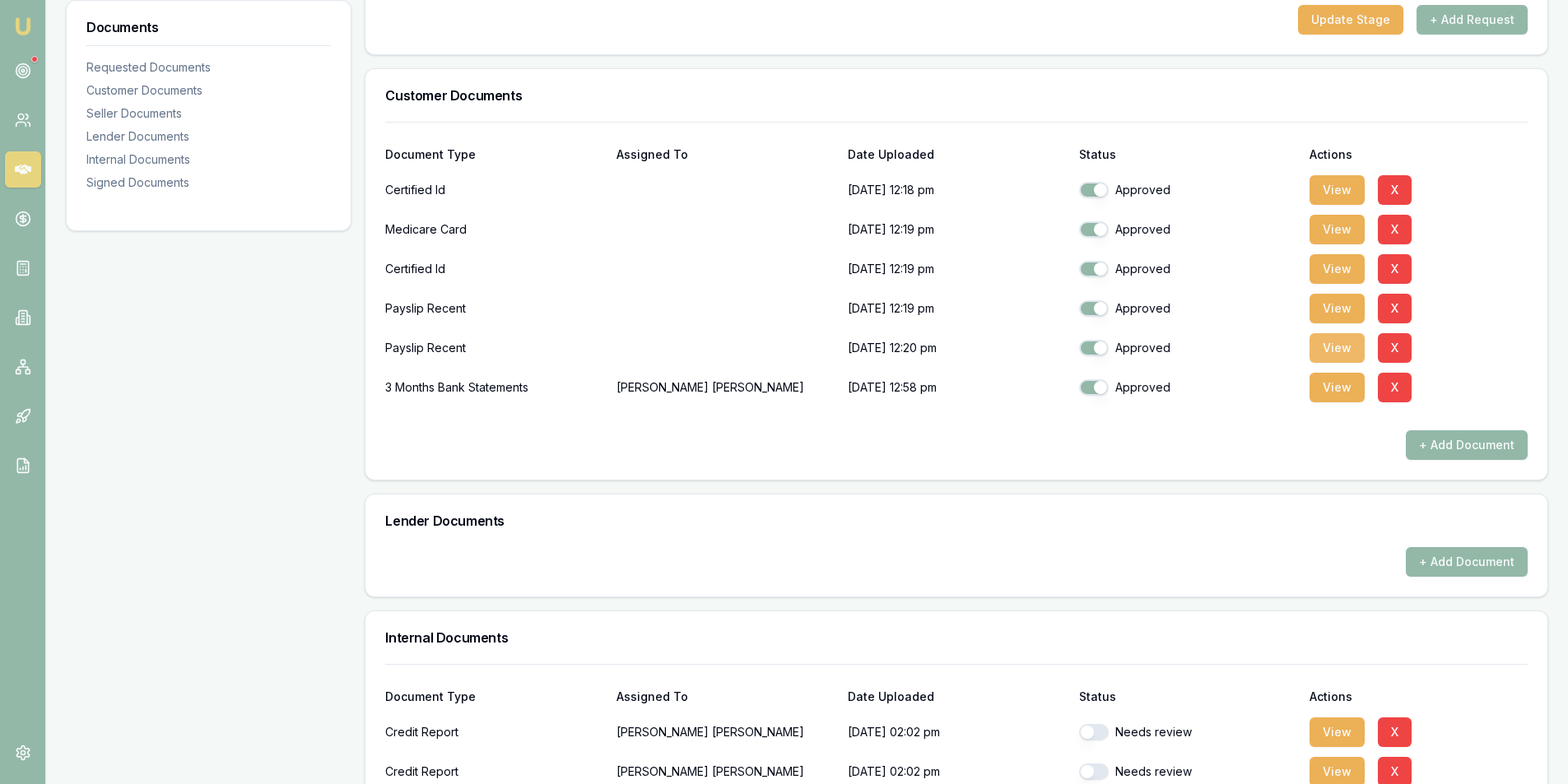
click at [1336, 352] on button "View" at bounding box center [1336, 348] width 55 height 30
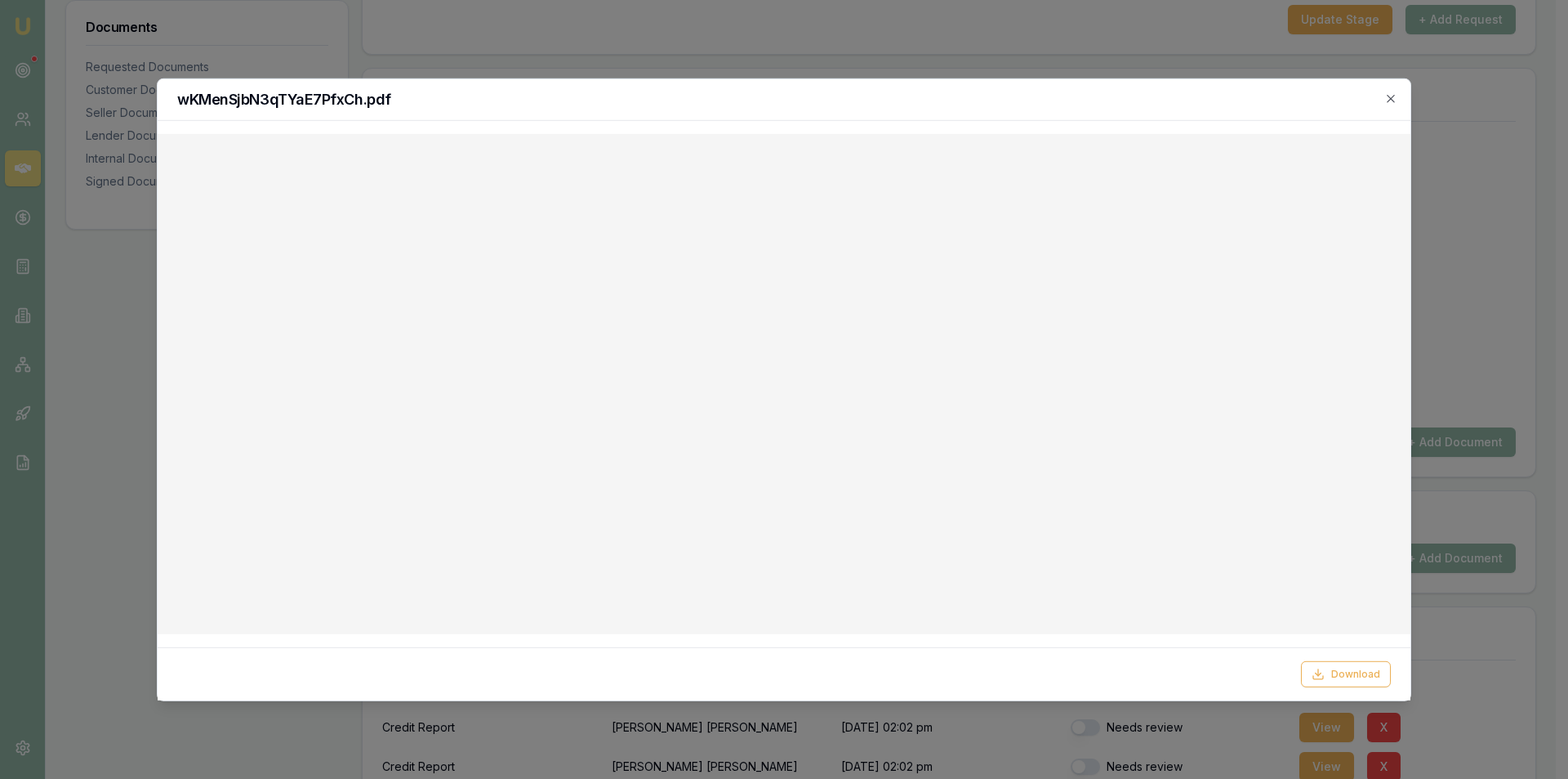
click at [1382, 98] on h2 "wKMenSjbN3qTYaE7PfxCh.pdf" at bounding box center [784, 99] width 1214 height 15
click at [1396, 95] on icon "button" at bounding box center [1391, 98] width 13 height 13
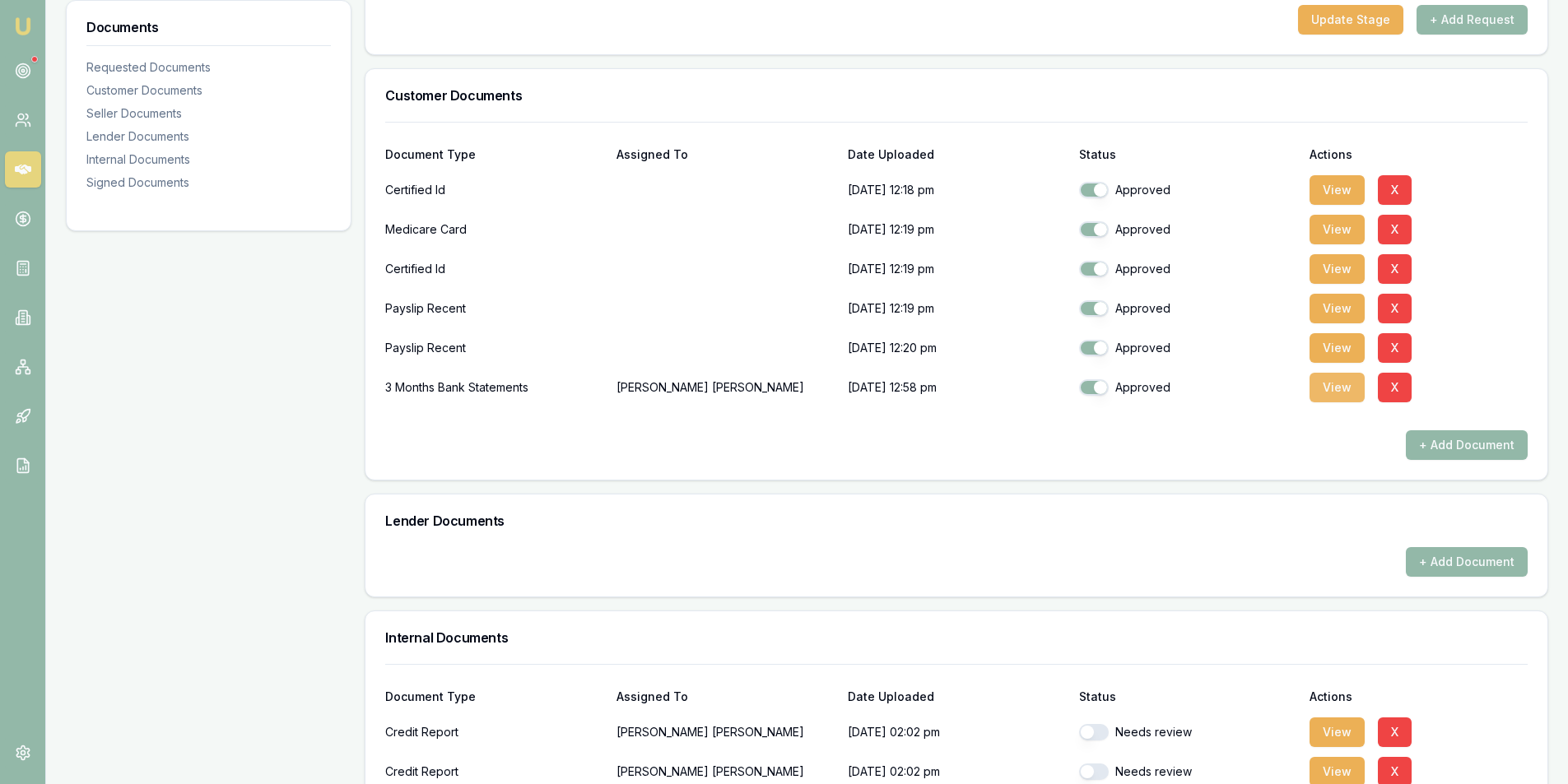
click at [1332, 391] on button "View" at bounding box center [1336, 388] width 55 height 30
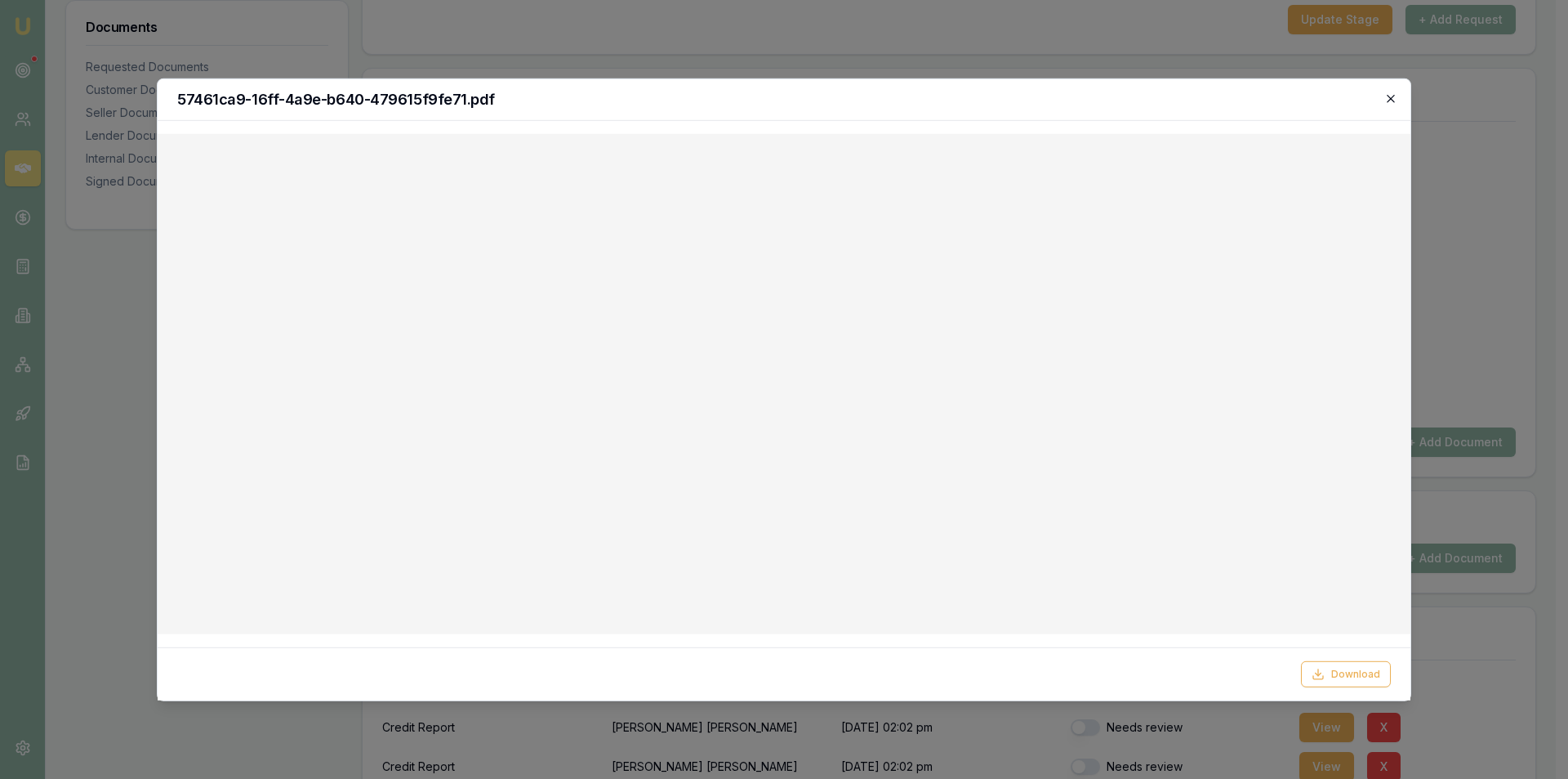
click at [1389, 94] on icon "button" at bounding box center [1391, 98] width 13 height 13
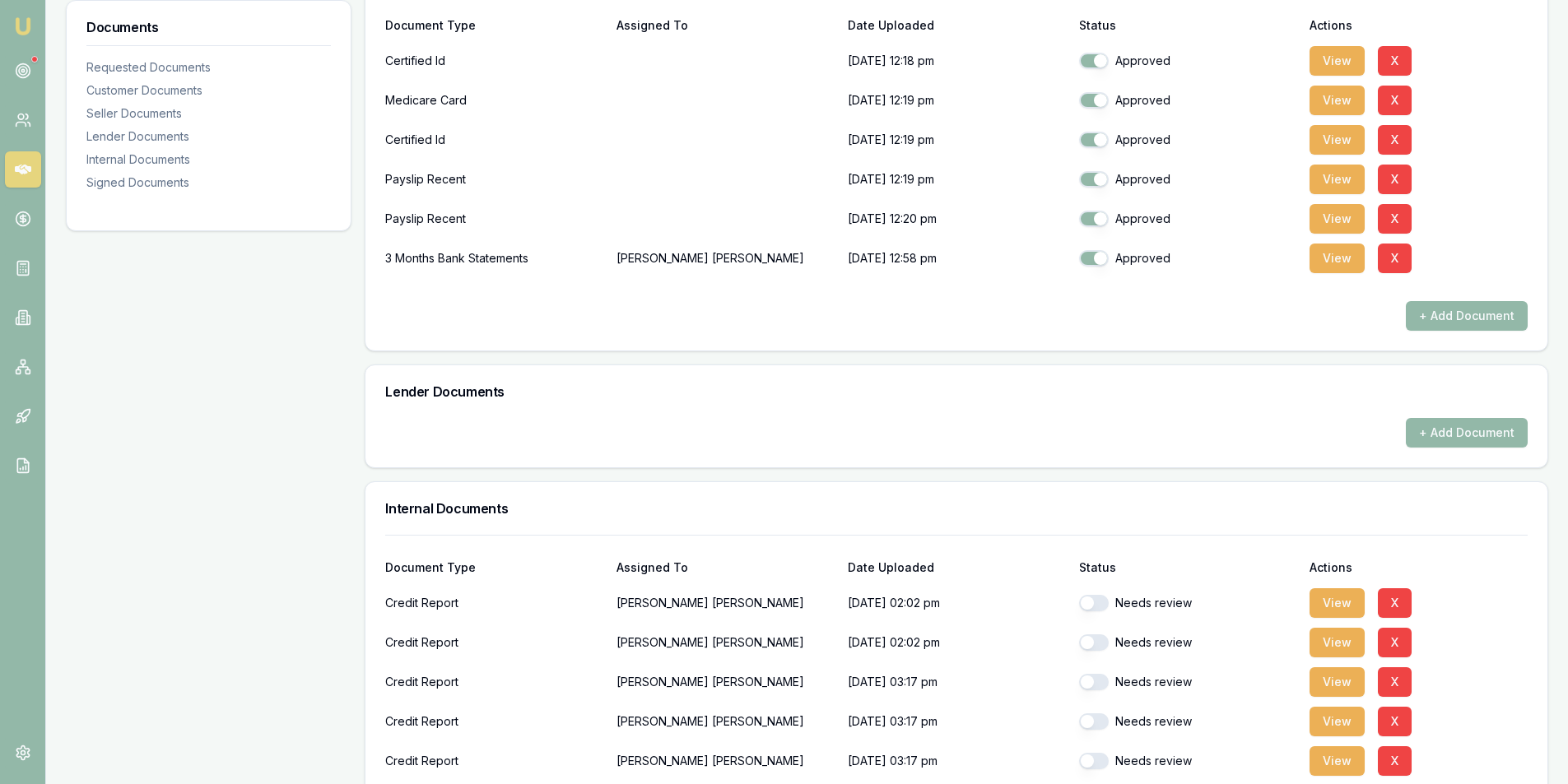
scroll to position [494, 0]
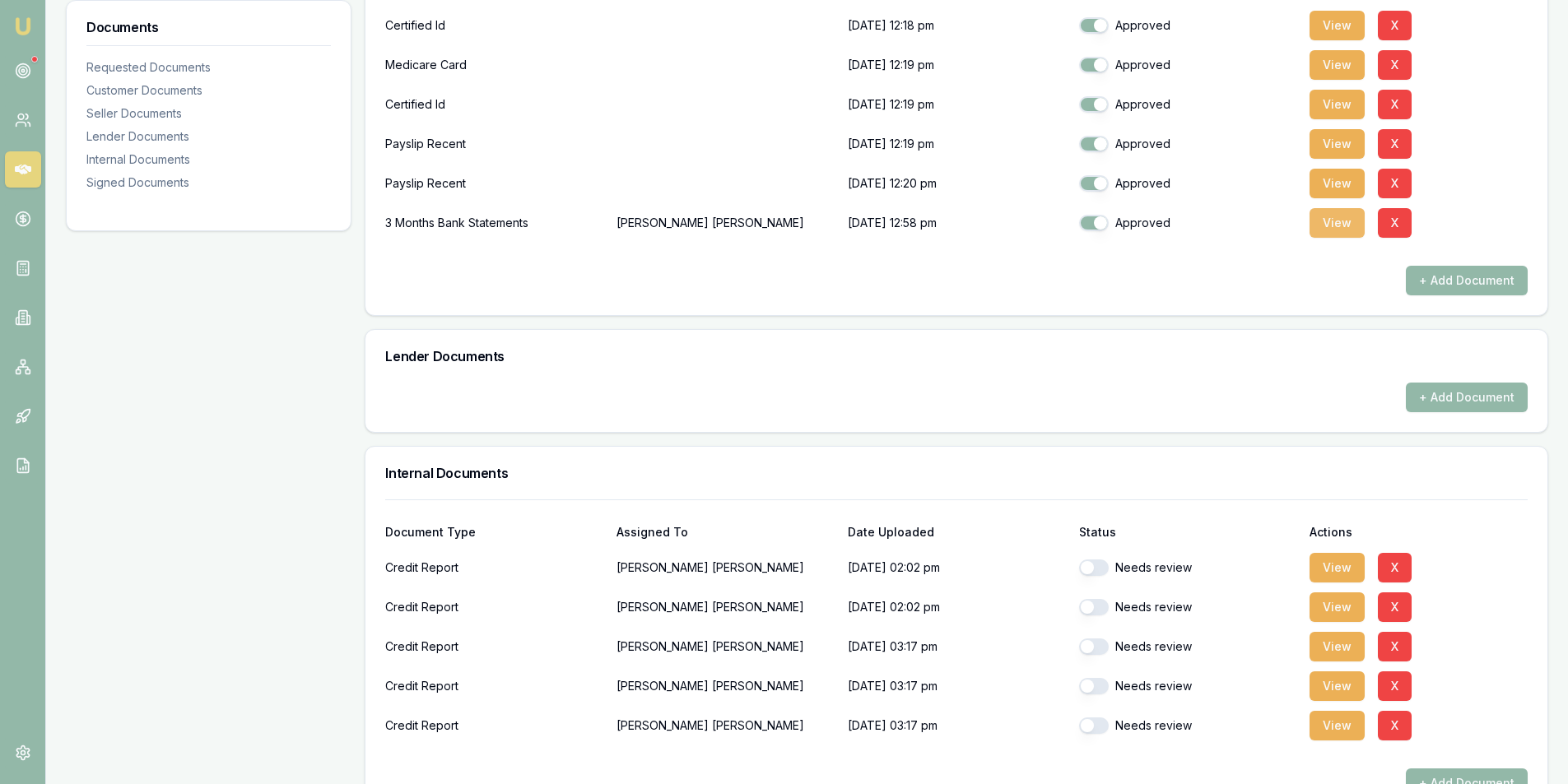
click at [1352, 229] on button "View" at bounding box center [1336, 223] width 55 height 30
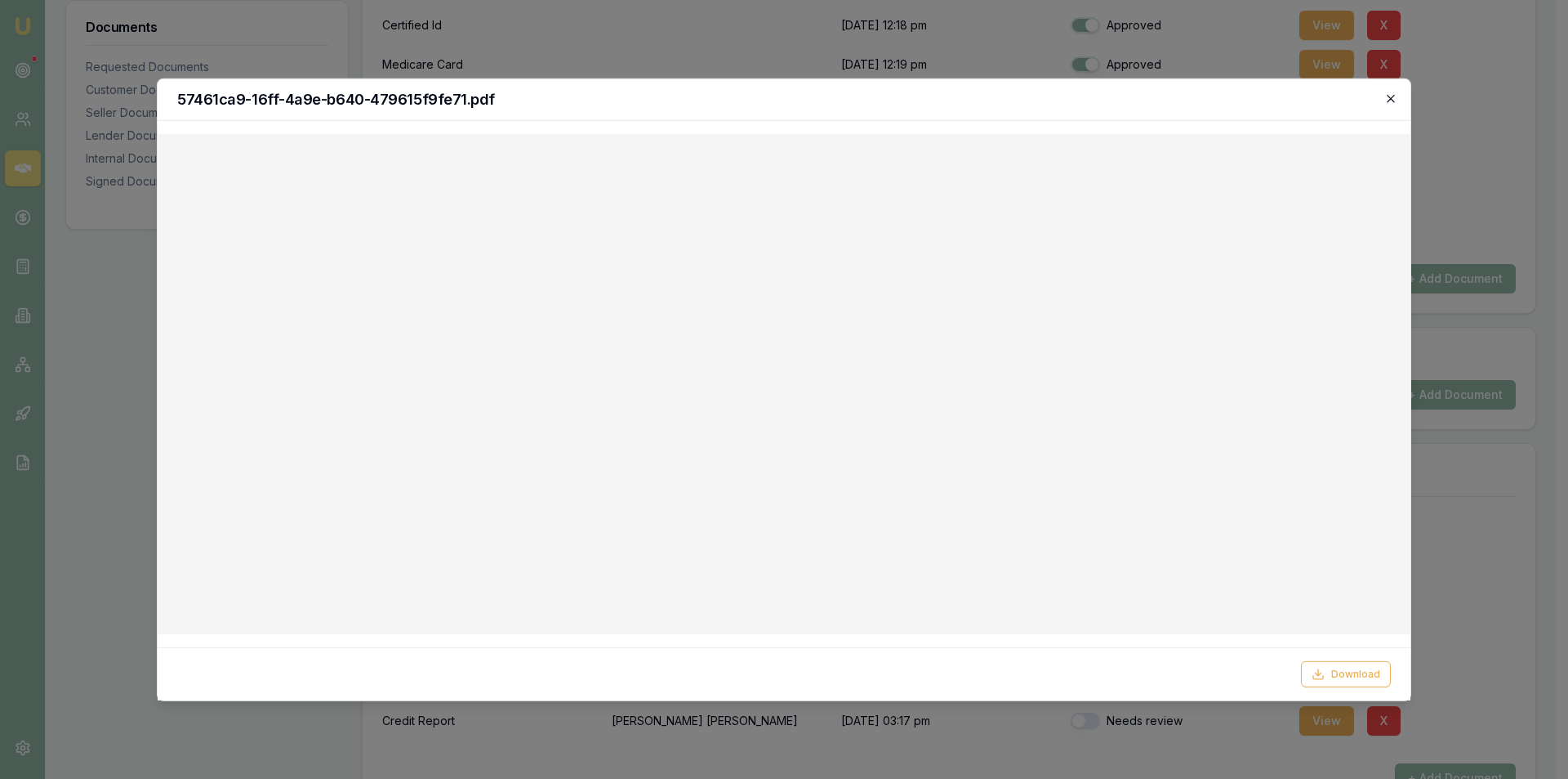
click at [1395, 99] on icon "button" at bounding box center [1391, 98] width 13 height 13
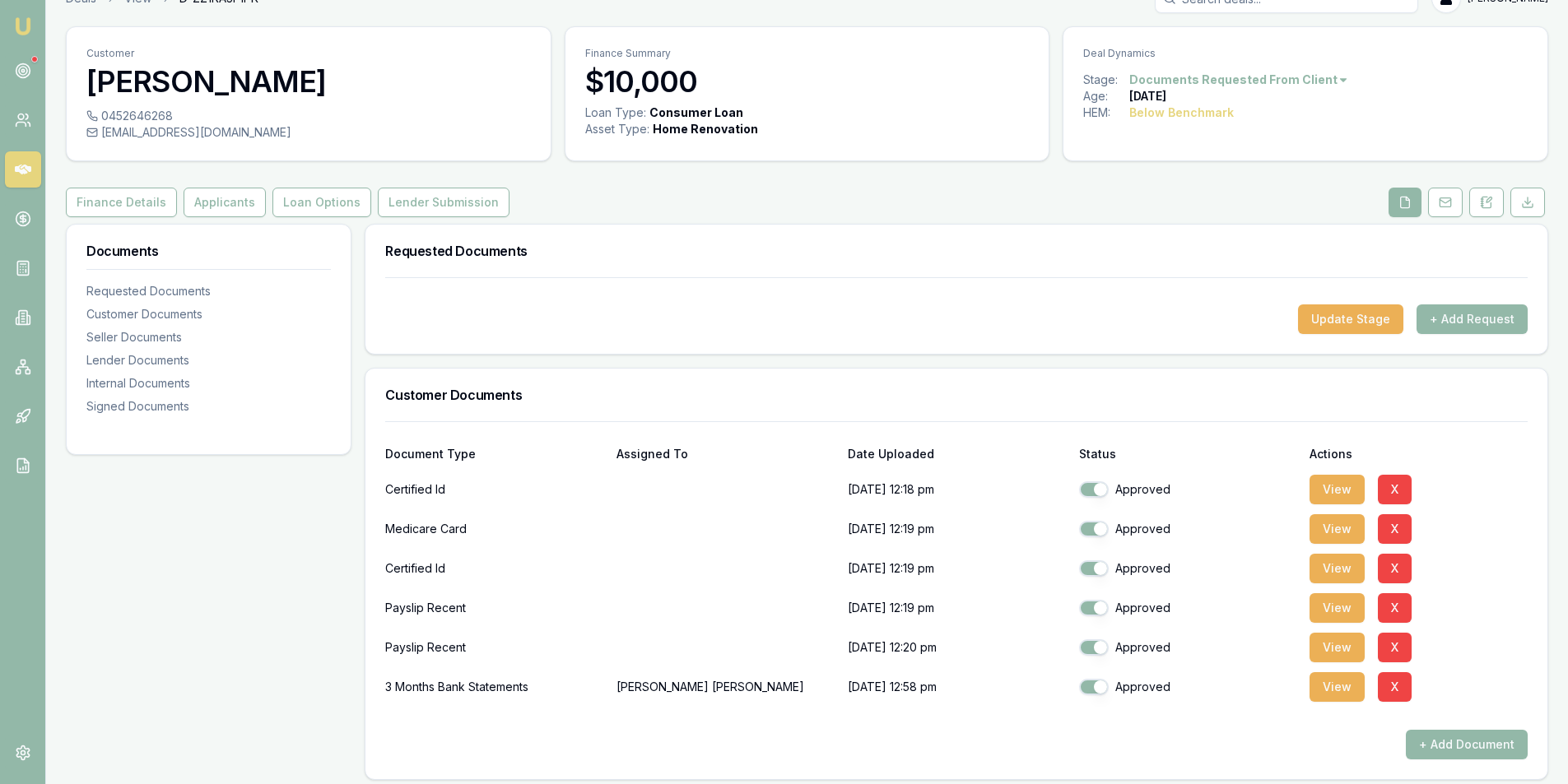
scroll to position [0, 0]
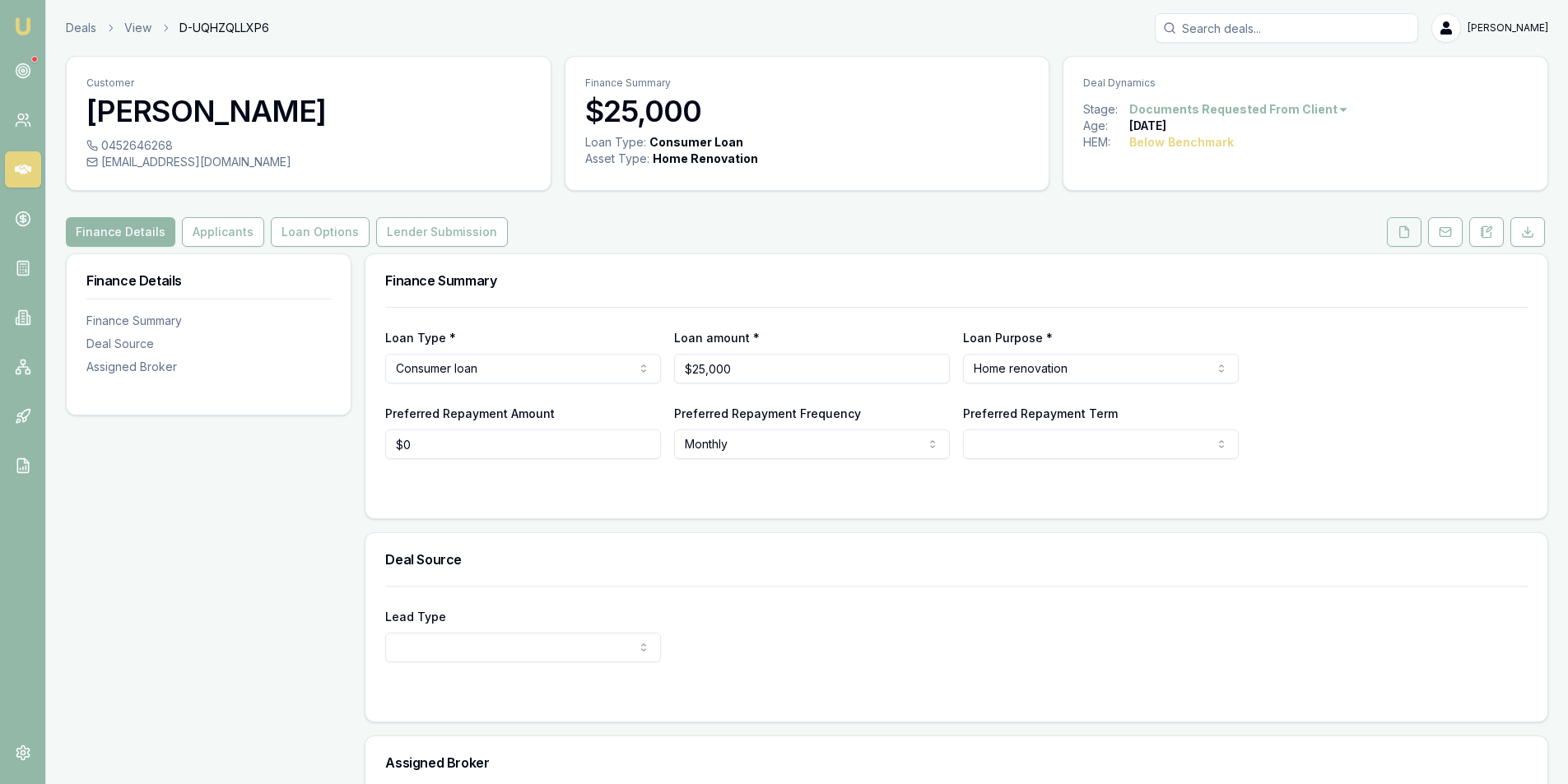
click at [1392, 238] on button at bounding box center [1404, 232] width 35 height 30
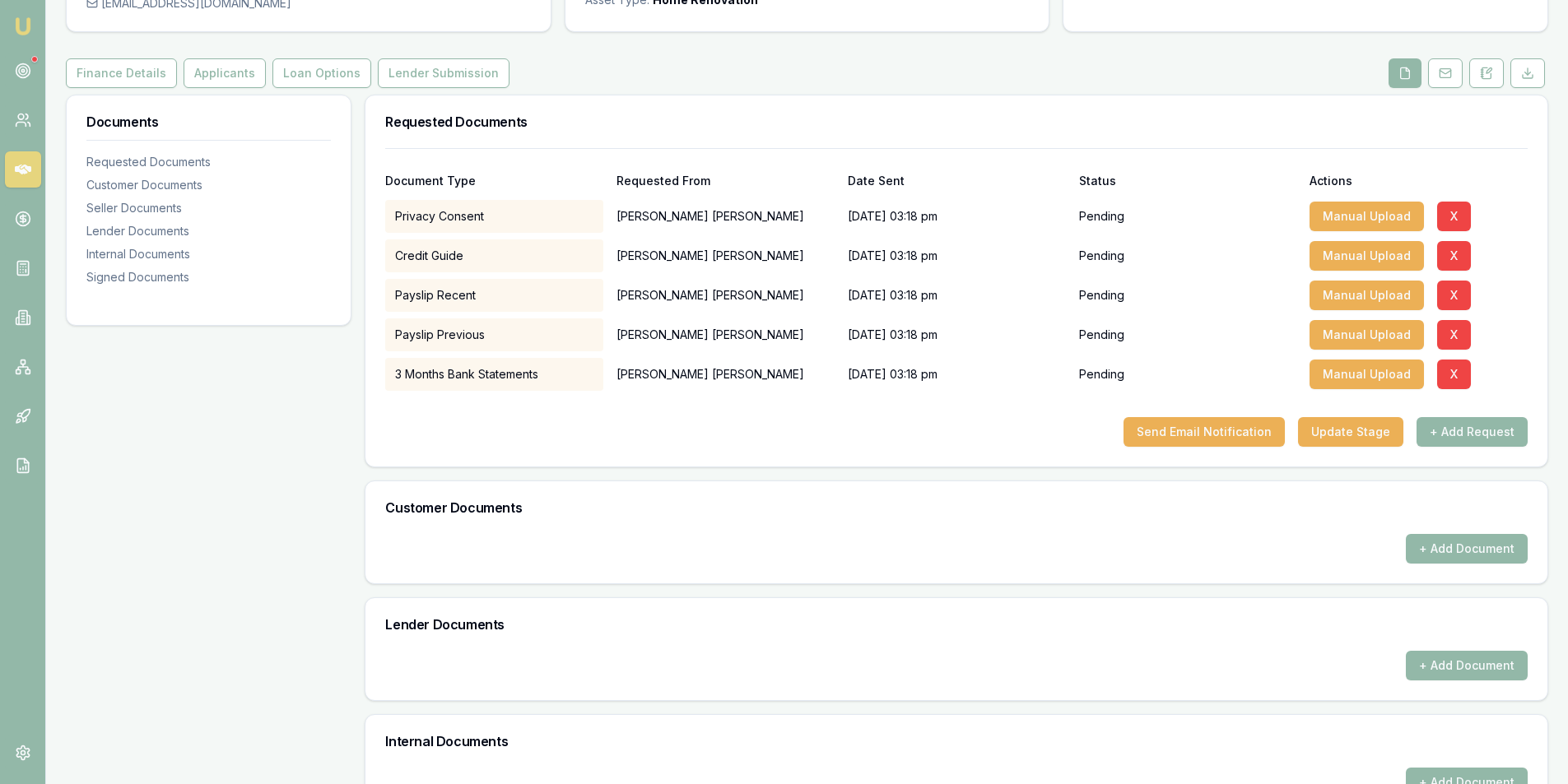
scroll to position [158, 0]
click at [1194, 439] on button "Send Email Notification" at bounding box center [1204, 433] width 161 height 30
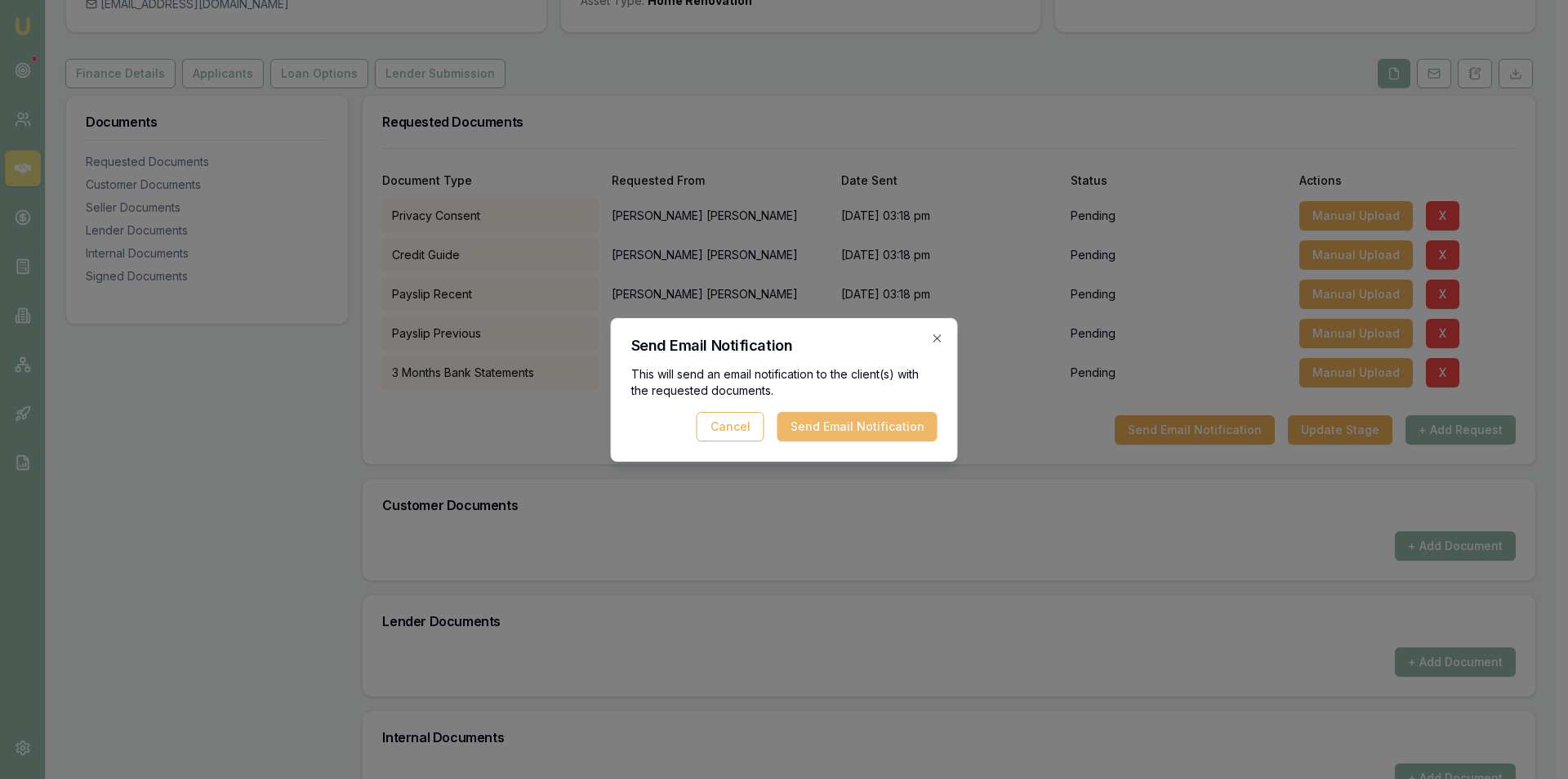
click at [853, 430] on button "Send Email Notification" at bounding box center [858, 426] width 160 height 30
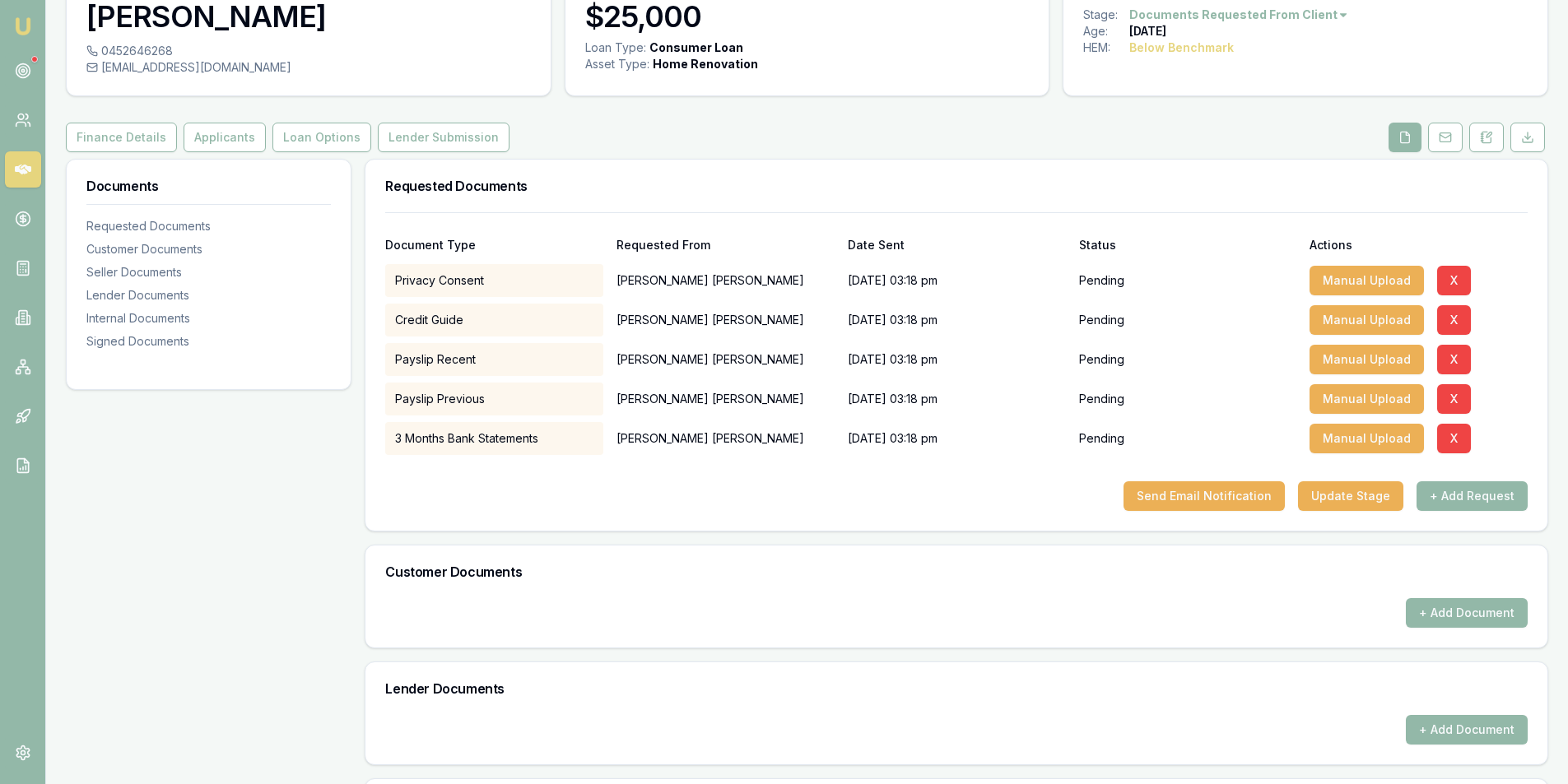
scroll to position [0, 0]
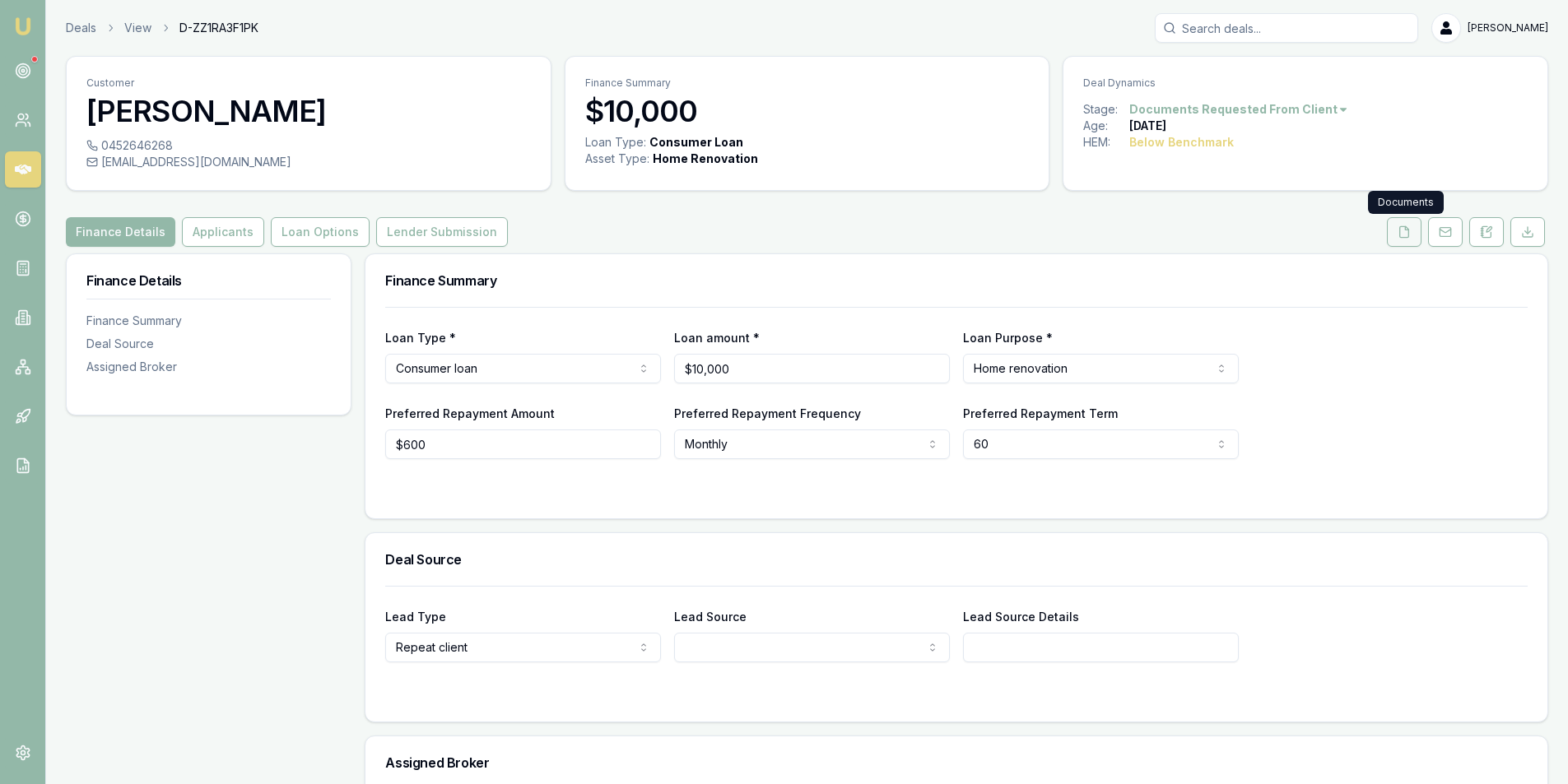
click at [1396, 235] on button at bounding box center [1404, 232] width 35 height 30
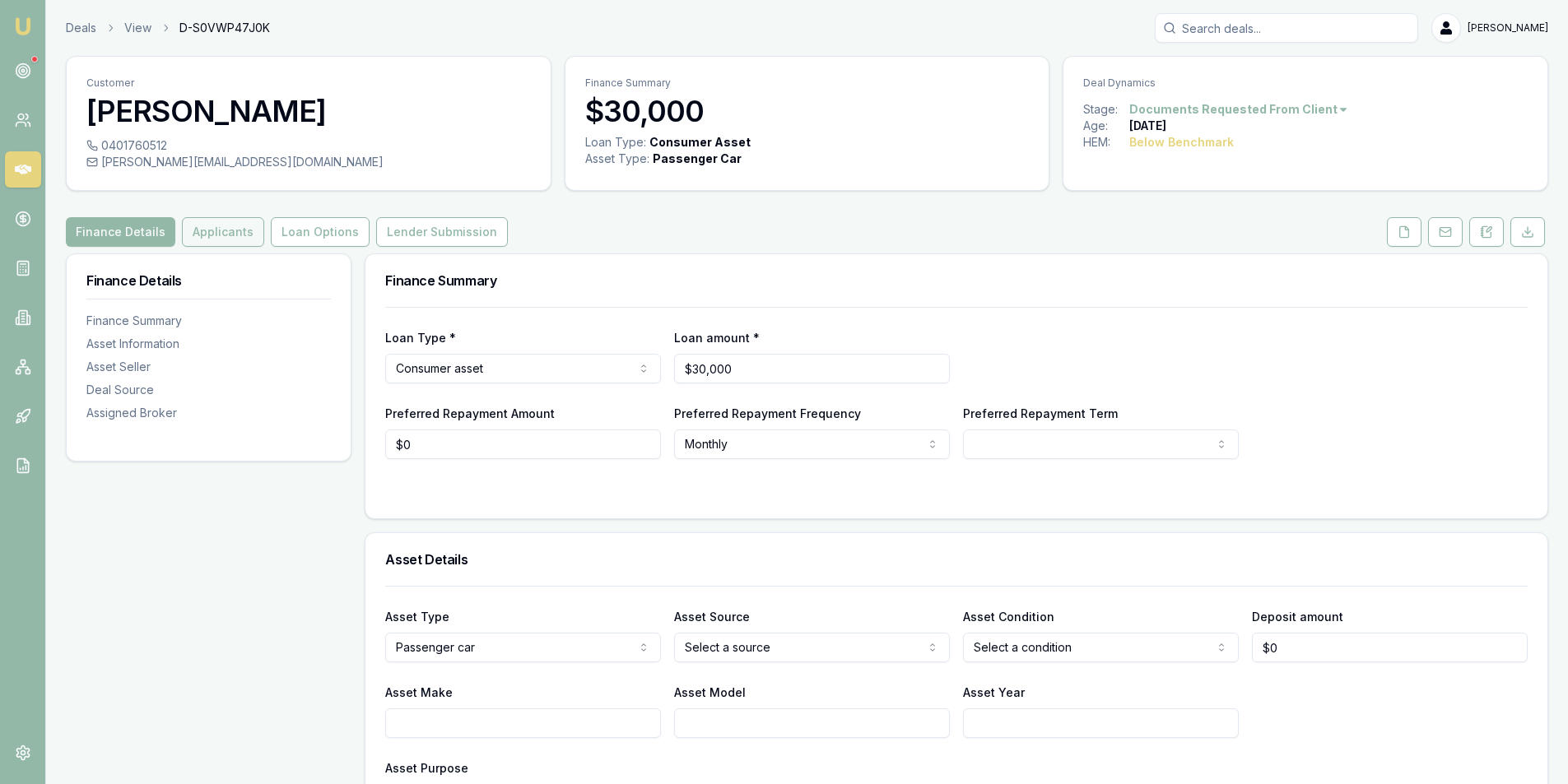
click at [219, 235] on button "Applicants" at bounding box center [223, 232] width 82 height 30
